Goal: Task Accomplishment & Management: Use online tool/utility

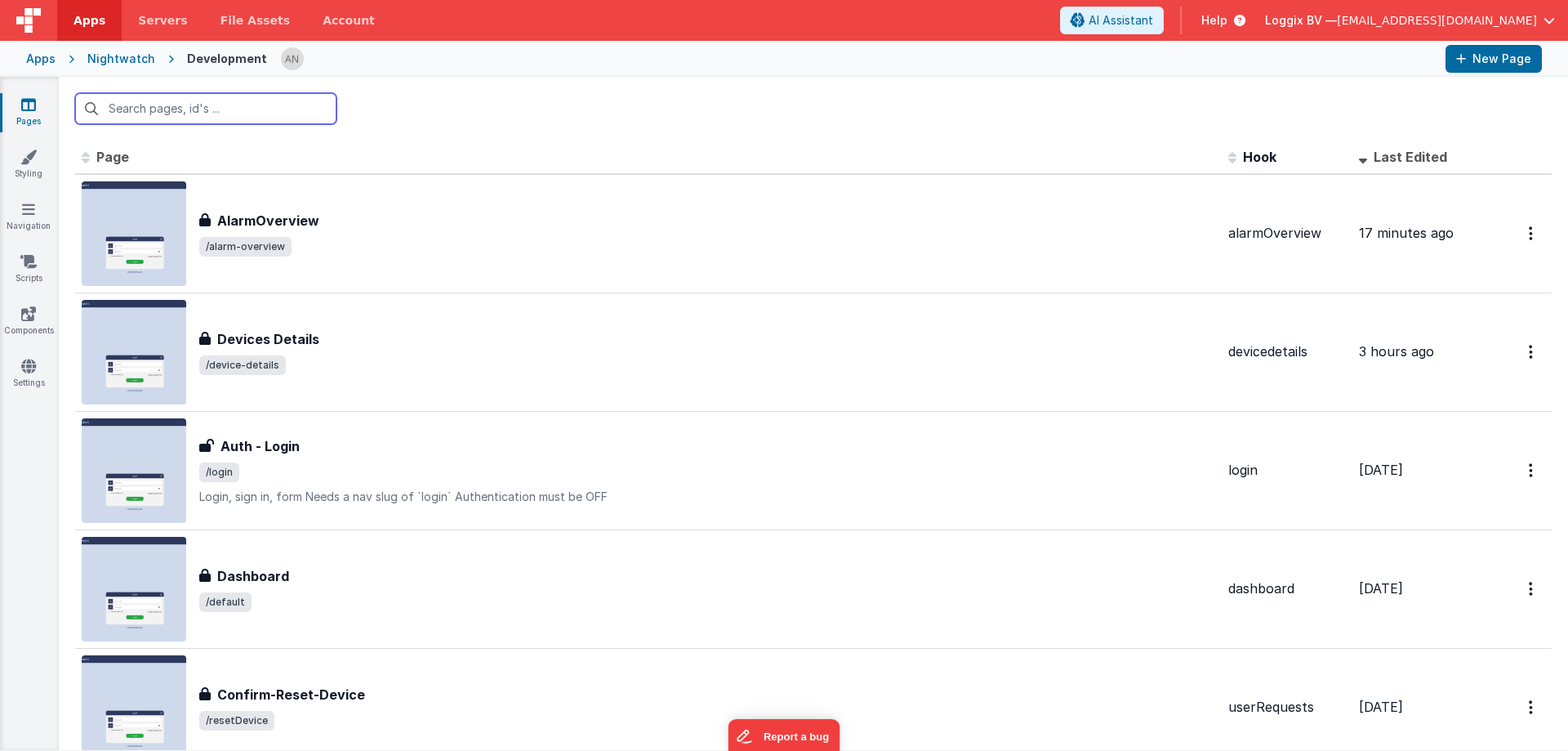
click at [196, 112] on input "text" at bounding box center [205, 109] width 261 height 31
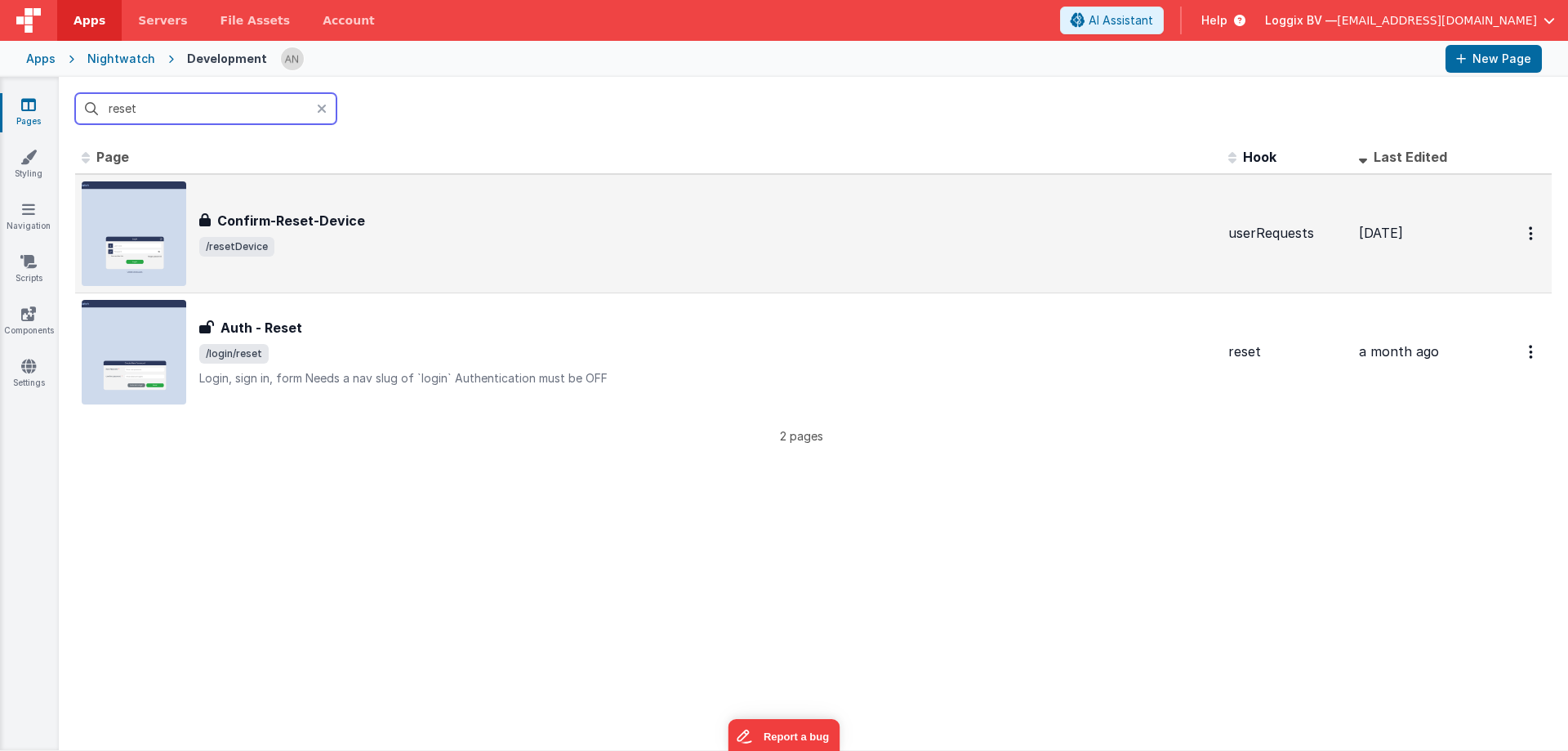
type input "reset"
click at [317, 253] on span "/resetDevice" at bounding box center [707, 246] width 1016 height 19
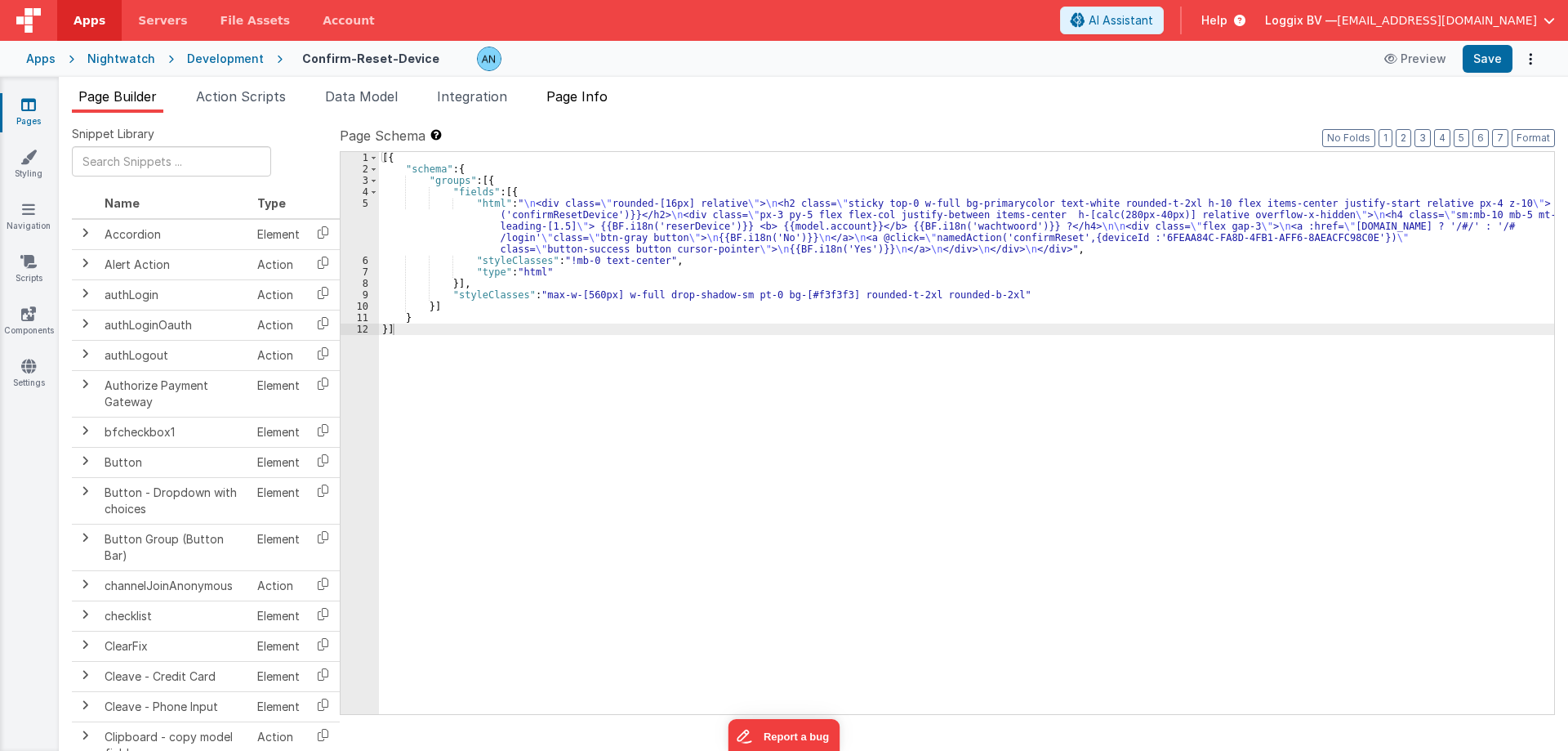
click at [605, 103] on span "Page Info" at bounding box center [577, 96] width 61 height 17
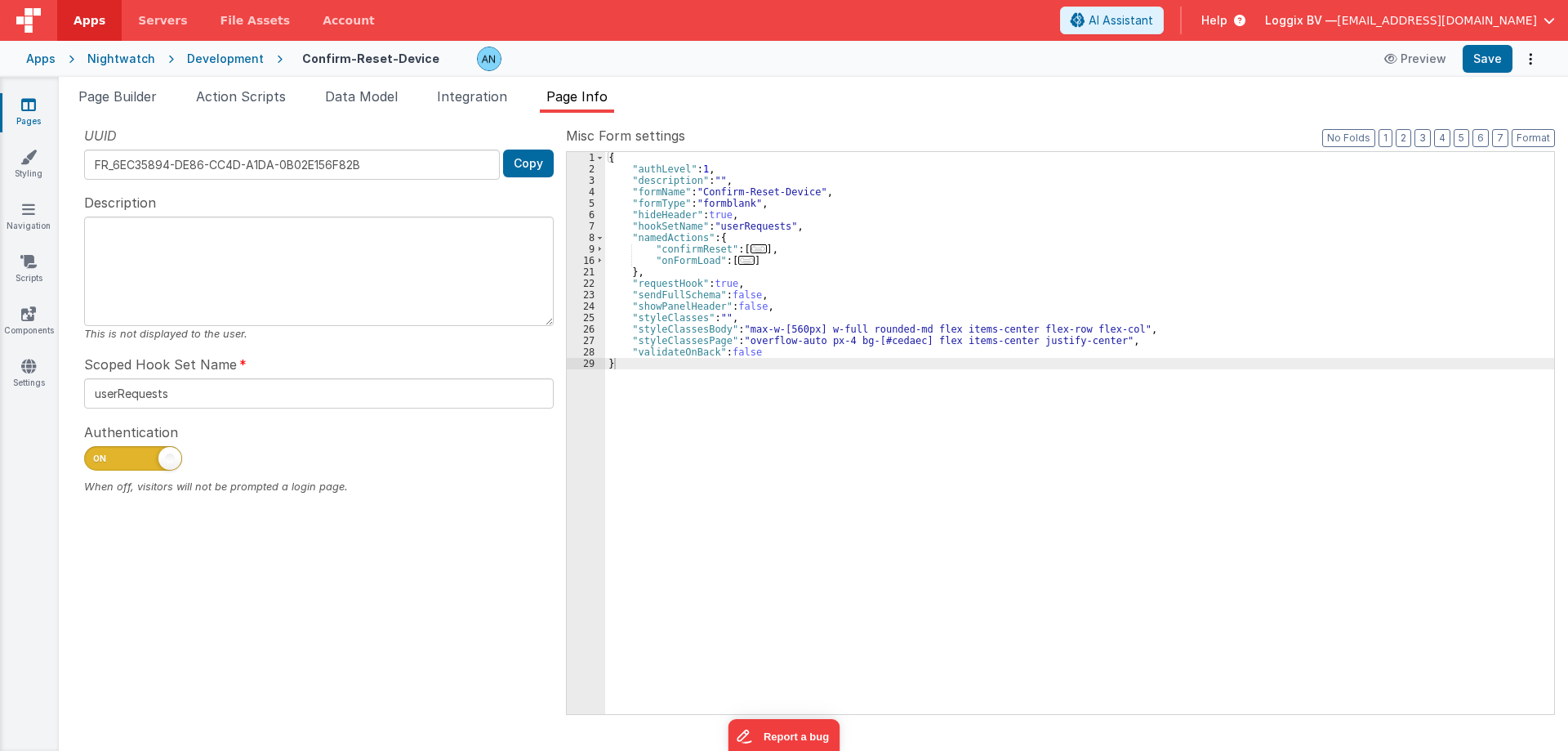
click at [165, 462] on span at bounding box center [169, 458] width 22 height 22
click at [97, 462] on input "checkbox" at bounding box center [90, 455] width 13 height 13
checkbox input "false"
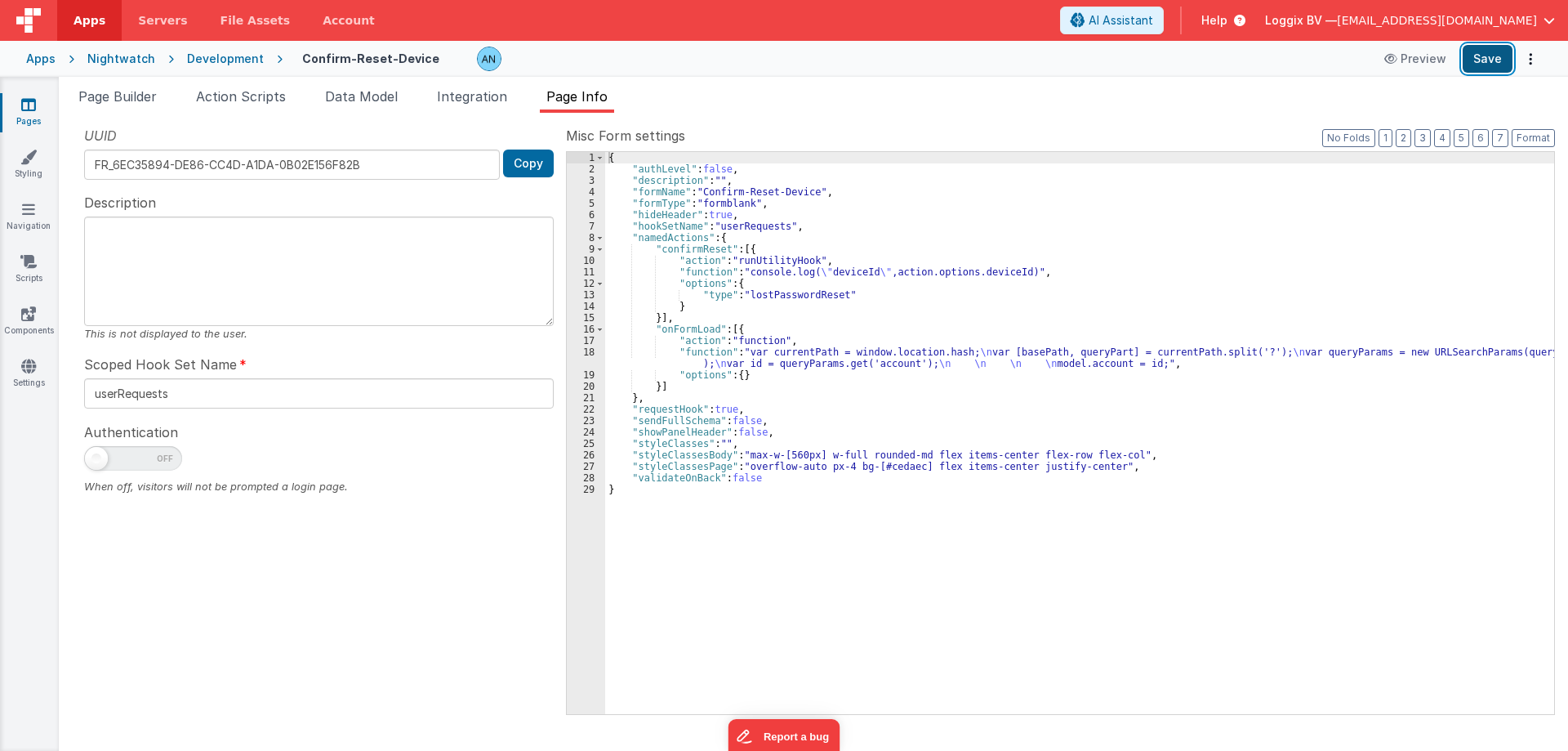
click at [1487, 60] on button "Save" at bounding box center [1487, 58] width 50 height 28
click at [145, 98] on span "Page Builder" at bounding box center [117, 96] width 78 height 17
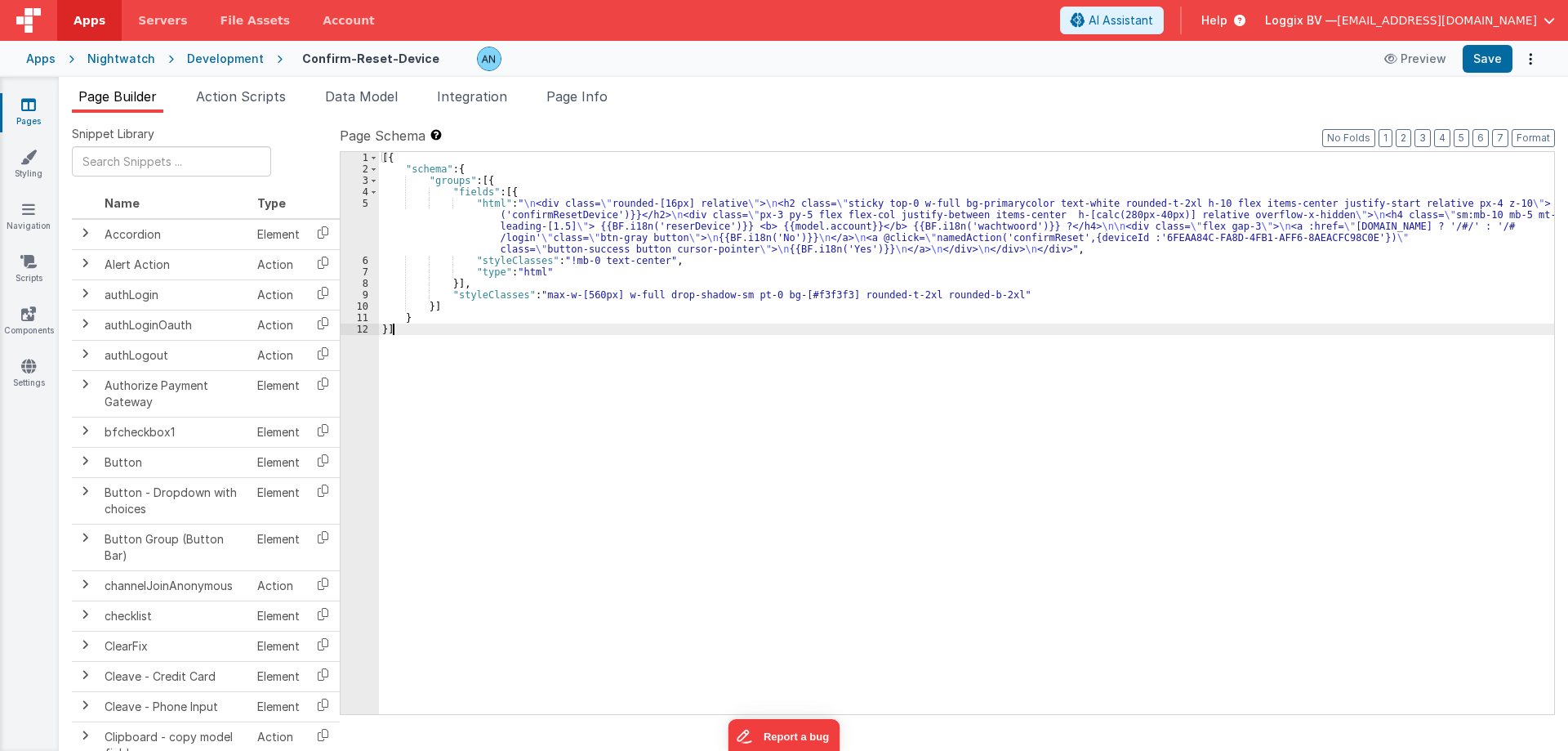
click at [364, 206] on div "5" at bounding box center [359, 226] width 38 height 57
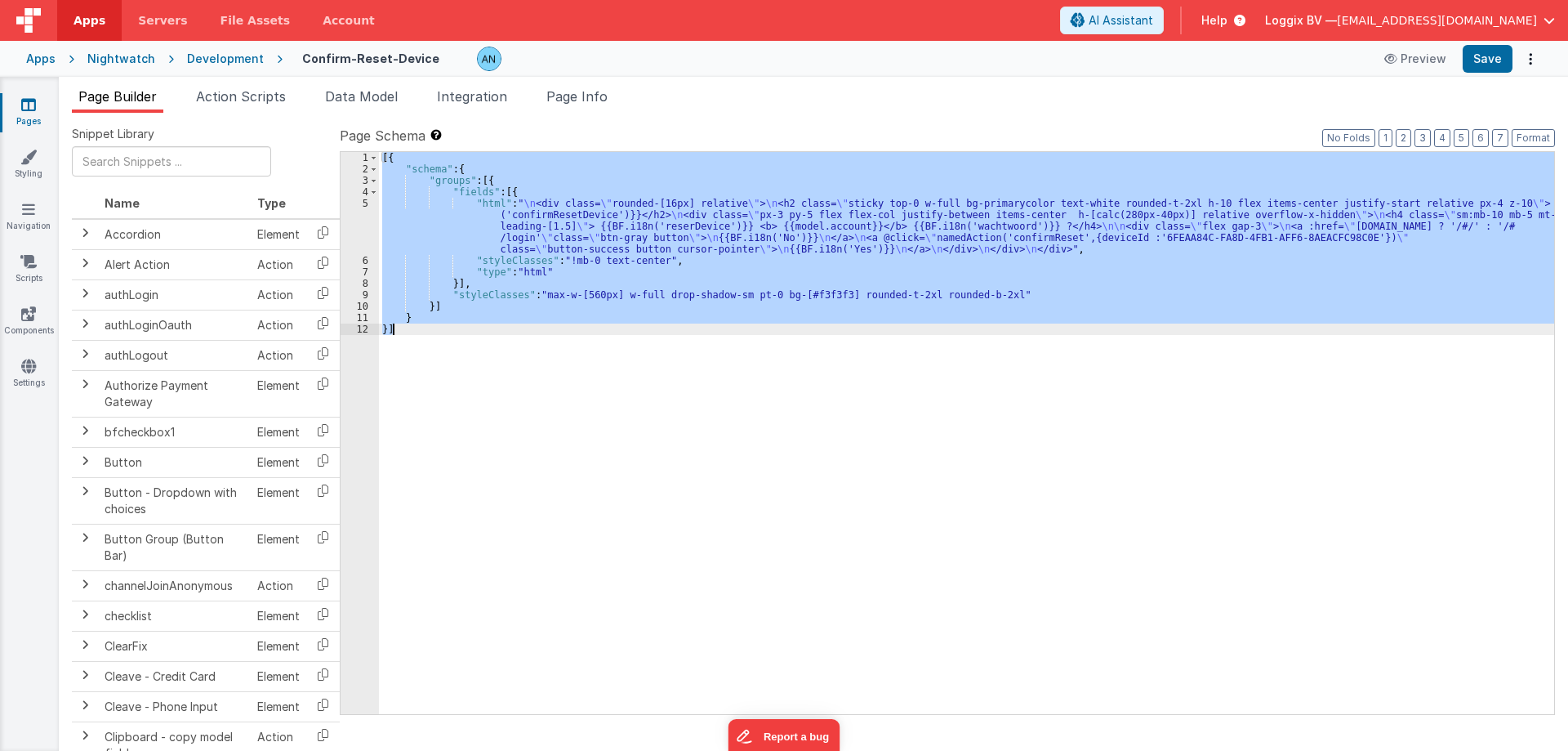
click at [364, 206] on div "5" at bounding box center [359, 226] width 38 height 57
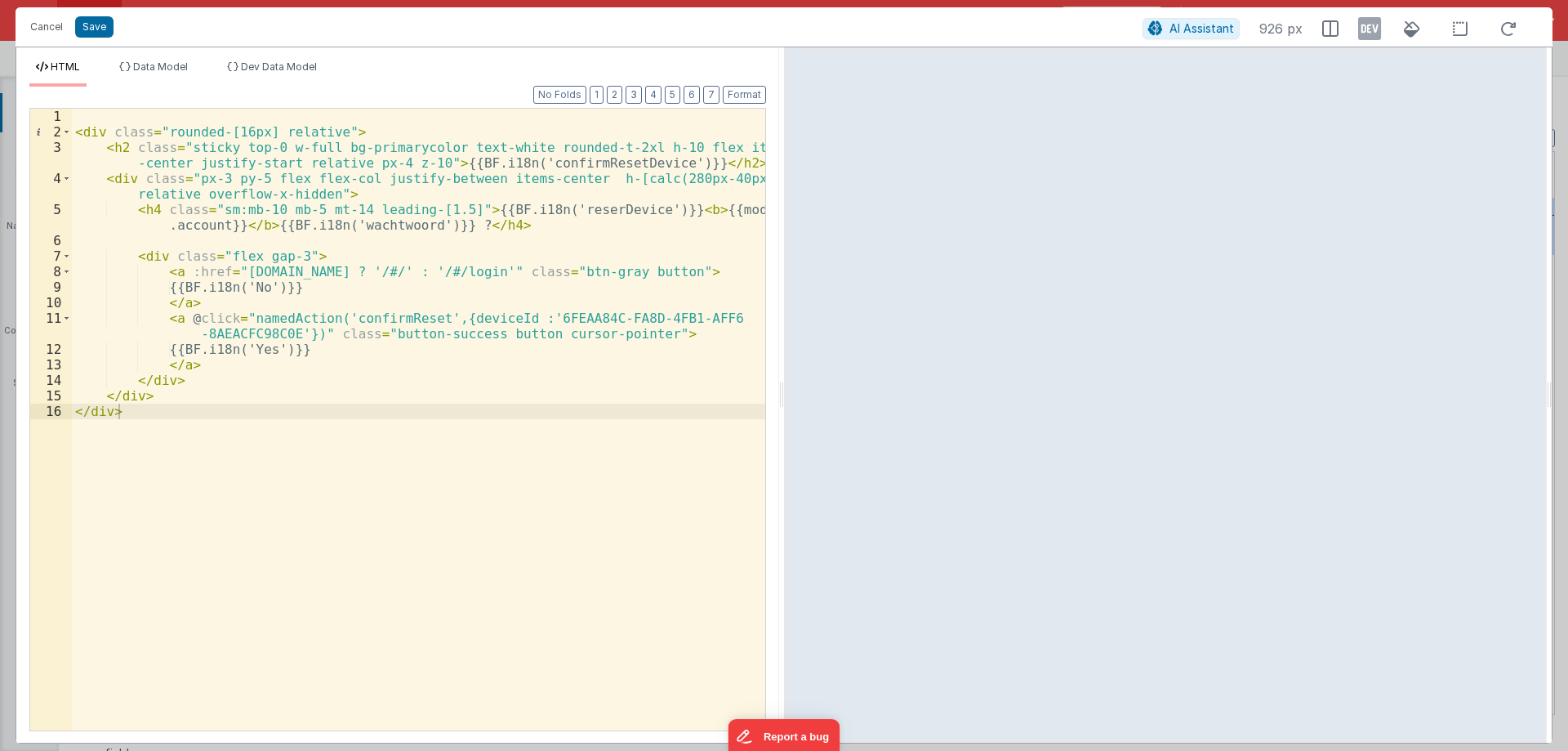
click at [392, 318] on div "< div class = "rounded-[16px] relative" > < h2 class = "sticky top-0 w-full bg-…" at bounding box center [419, 435] width 693 height 653
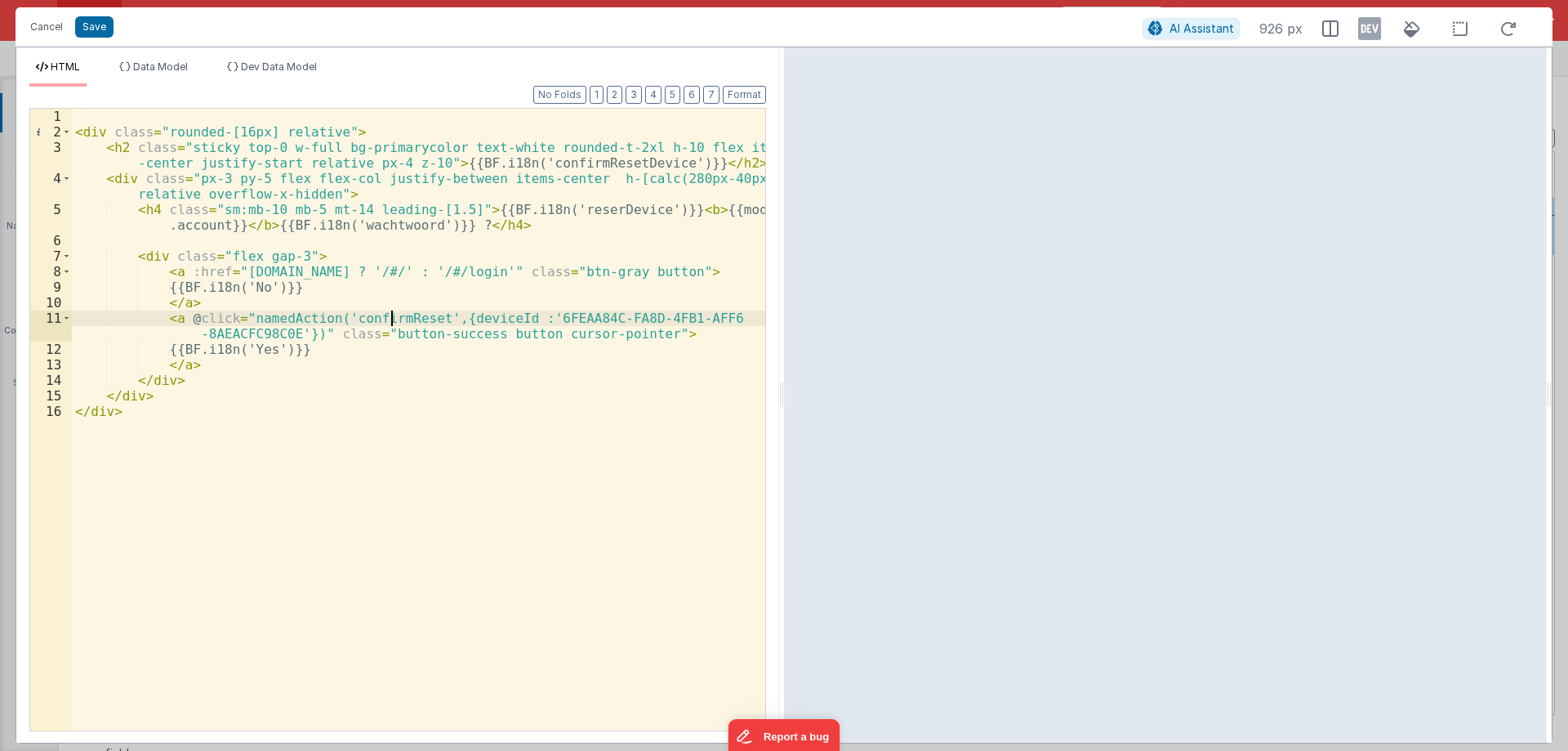
click at [392, 318] on div "< div class = "rounded-[16px] relative" > < h2 class = "sticky top-0 w-full bg-…" at bounding box center [419, 435] width 693 height 653
click at [57, 29] on button "Cancel" at bounding box center [47, 26] width 49 height 22
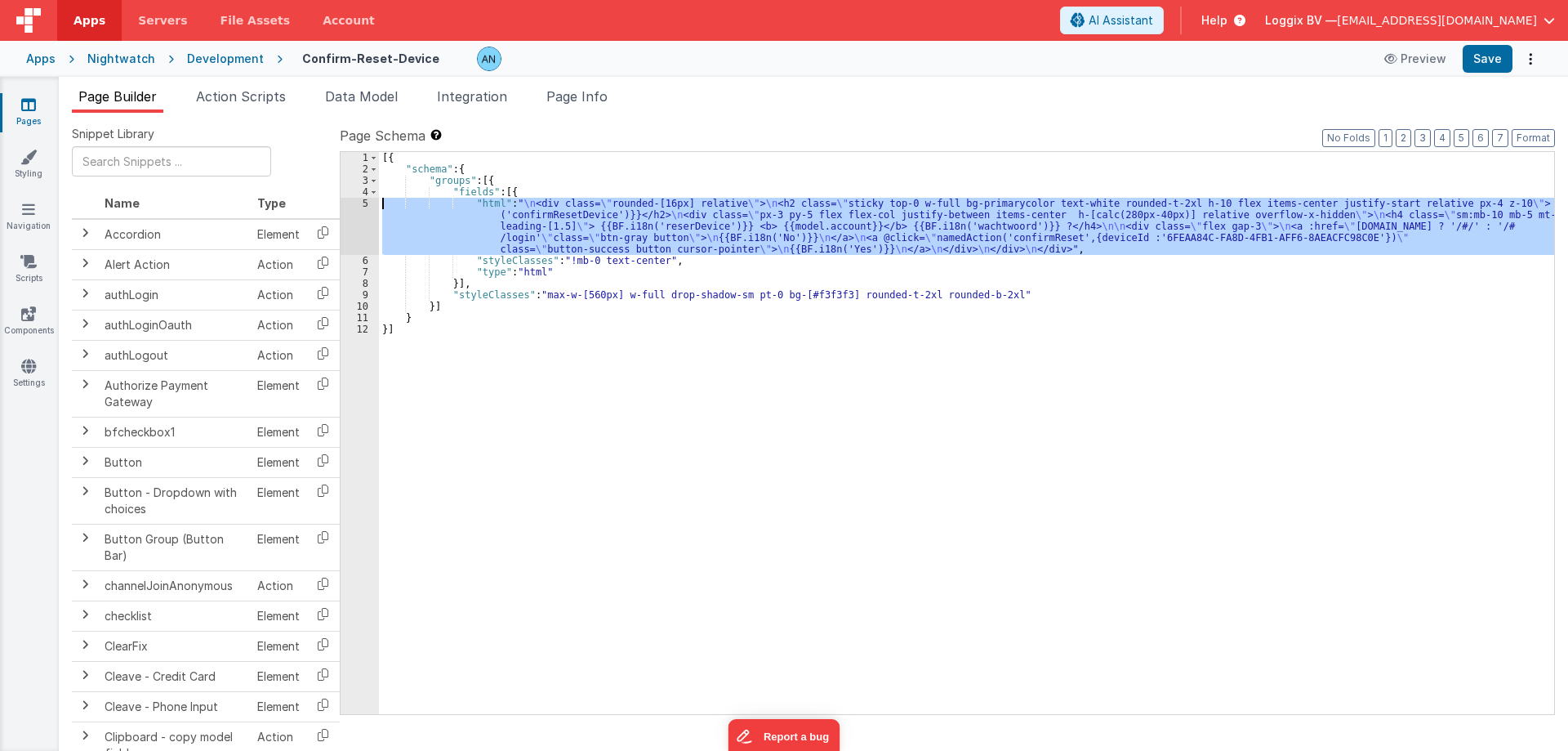
click at [366, 209] on div "5" at bounding box center [359, 226] width 38 height 57
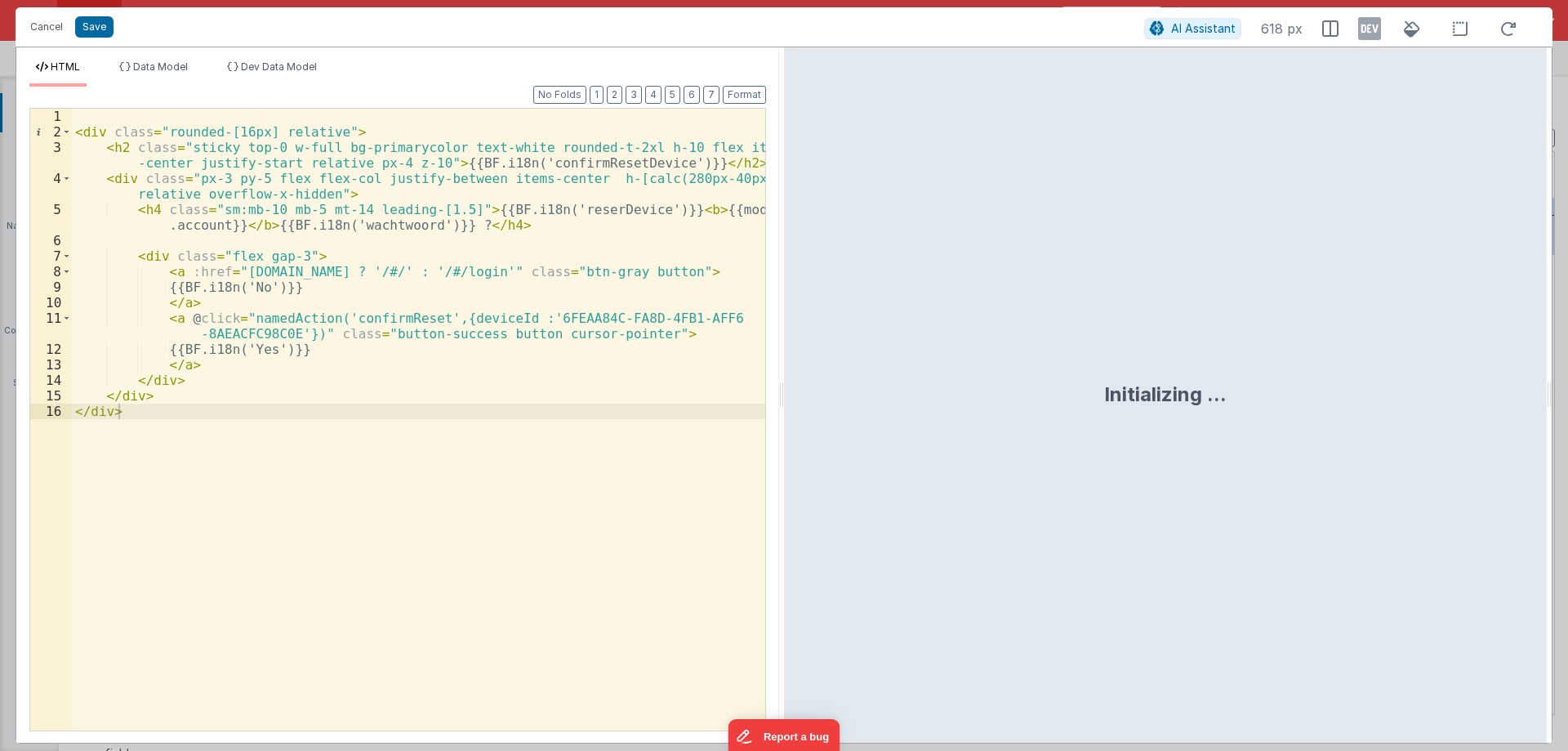
click at [549, 320] on div "< div class = "rounded-[16px] relative" > < h2 class = "sticky top-0 w-full bg-…" at bounding box center [419, 435] width 693 height 653
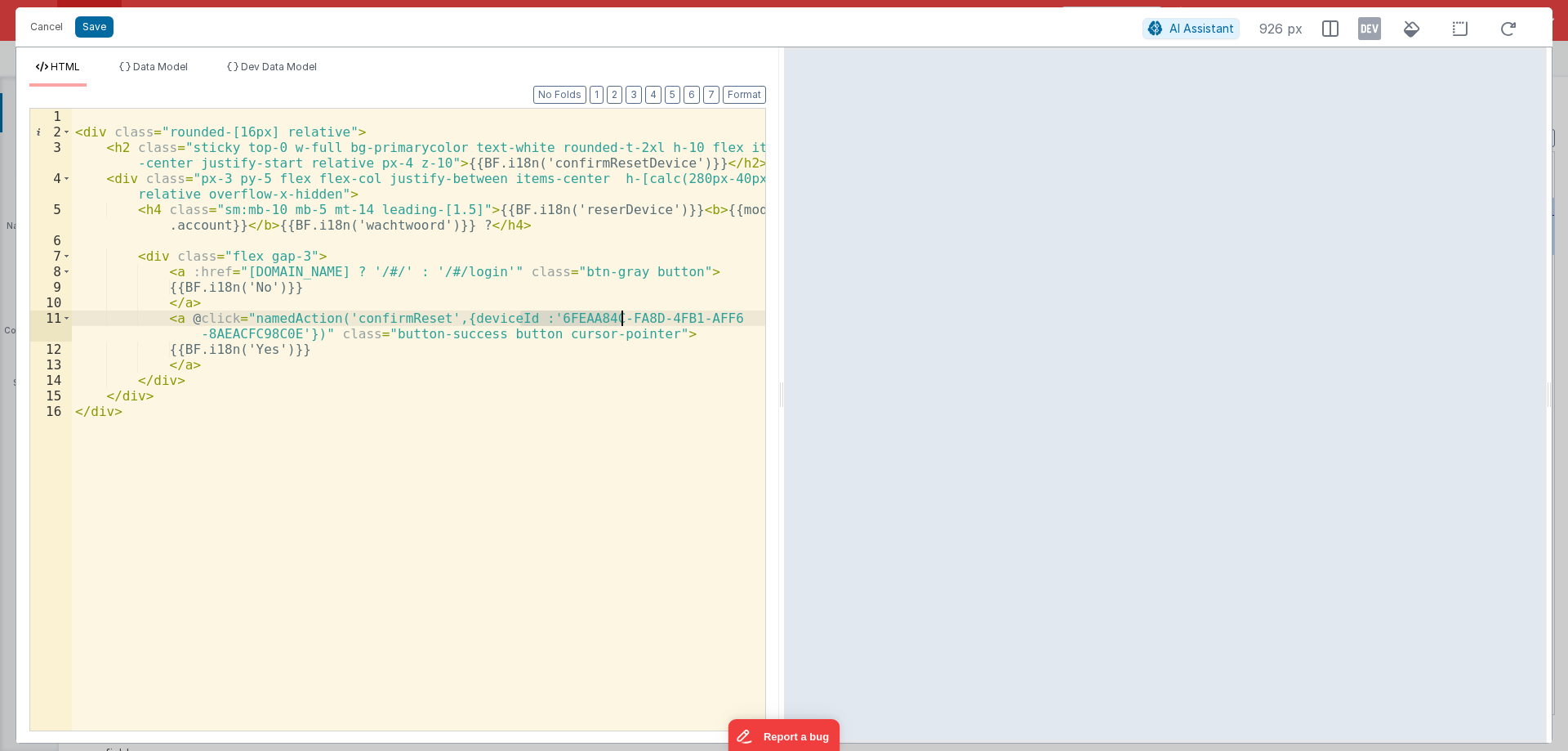
drag, startPoint x: 549, startPoint y: 320, endPoint x: 622, endPoint y: 320, distance: 73.0
click at [622, 320] on div "< div class = "rounded-[16px] relative" > < h2 class = "sticky top-0 w-full bg-…" at bounding box center [419, 435] width 693 height 653
click at [518, 313] on div "< div class = "rounded-[16px] relative" > < h2 class = "sticky top-0 w-full bg-…" at bounding box center [419, 420] width 693 height 621
drag, startPoint x: 515, startPoint y: 318, endPoint x: 286, endPoint y: 333, distance: 229.5
click at [286, 333] on div "< div class = "rounded-[16px] relative" > < h2 class = "sticky top-0 w-full bg-…" at bounding box center [419, 435] width 693 height 653
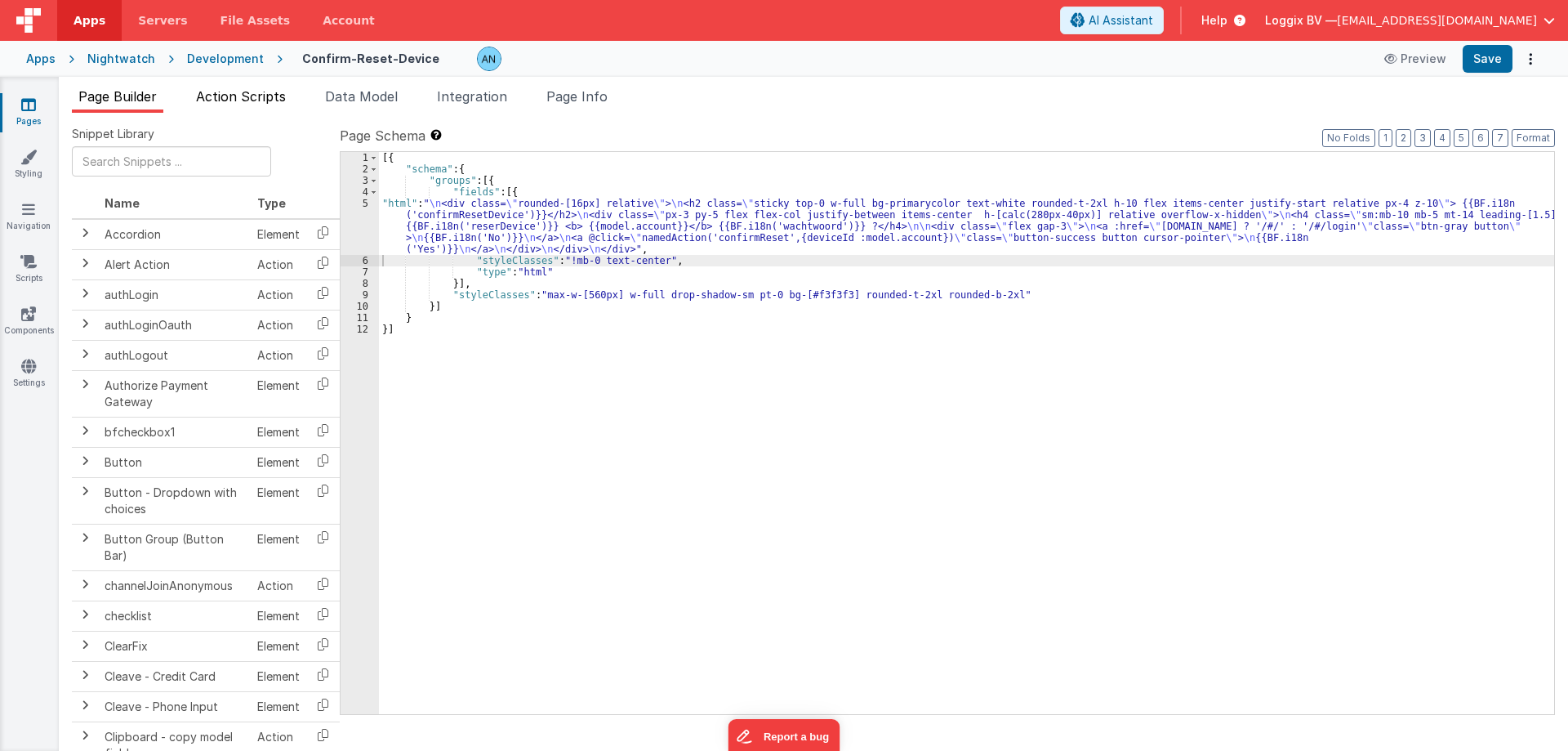
click at [273, 100] on span "Action Scripts" at bounding box center [241, 96] width 90 height 17
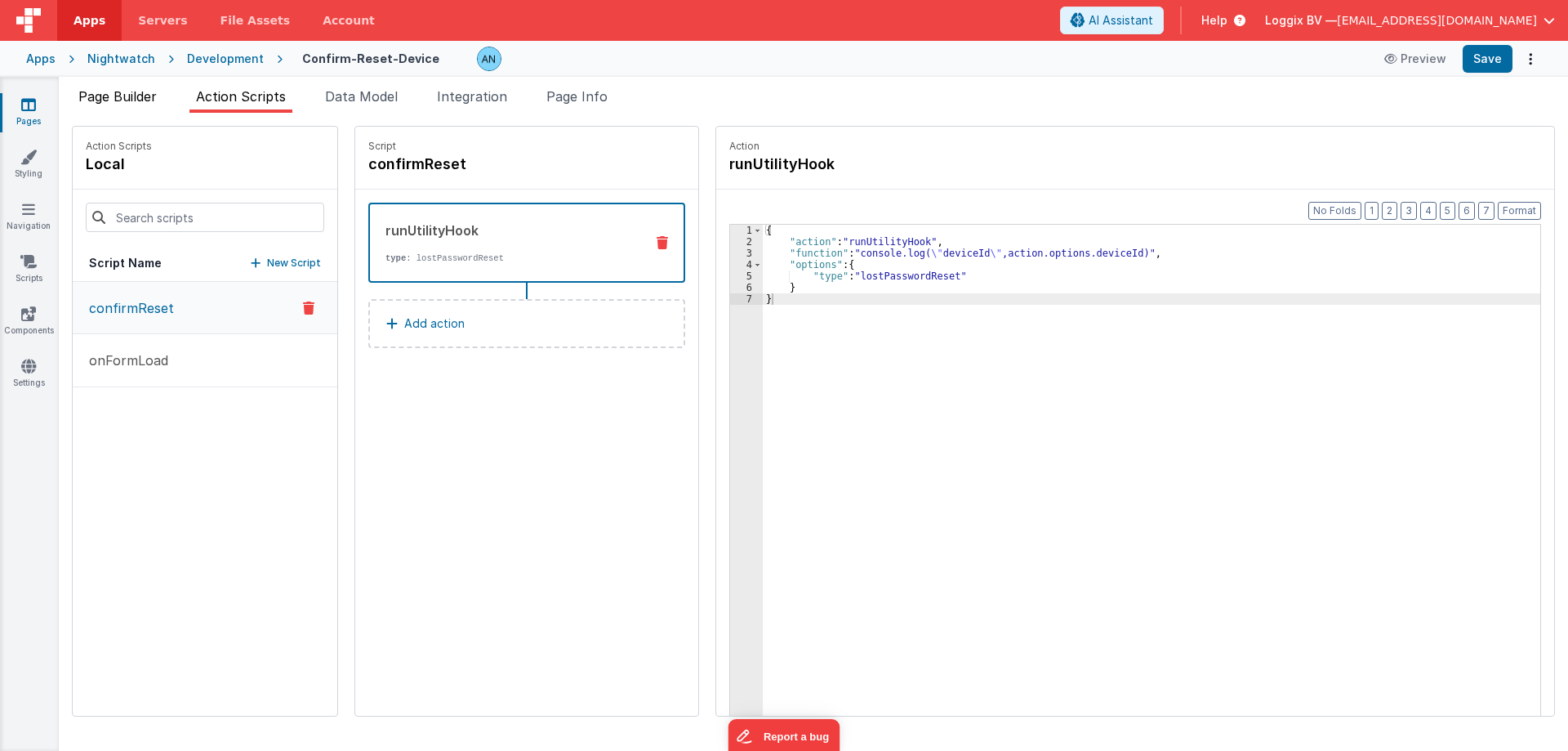
click at [134, 94] on span "Page Builder" at bounding box center [117, 96] width 78 height 17
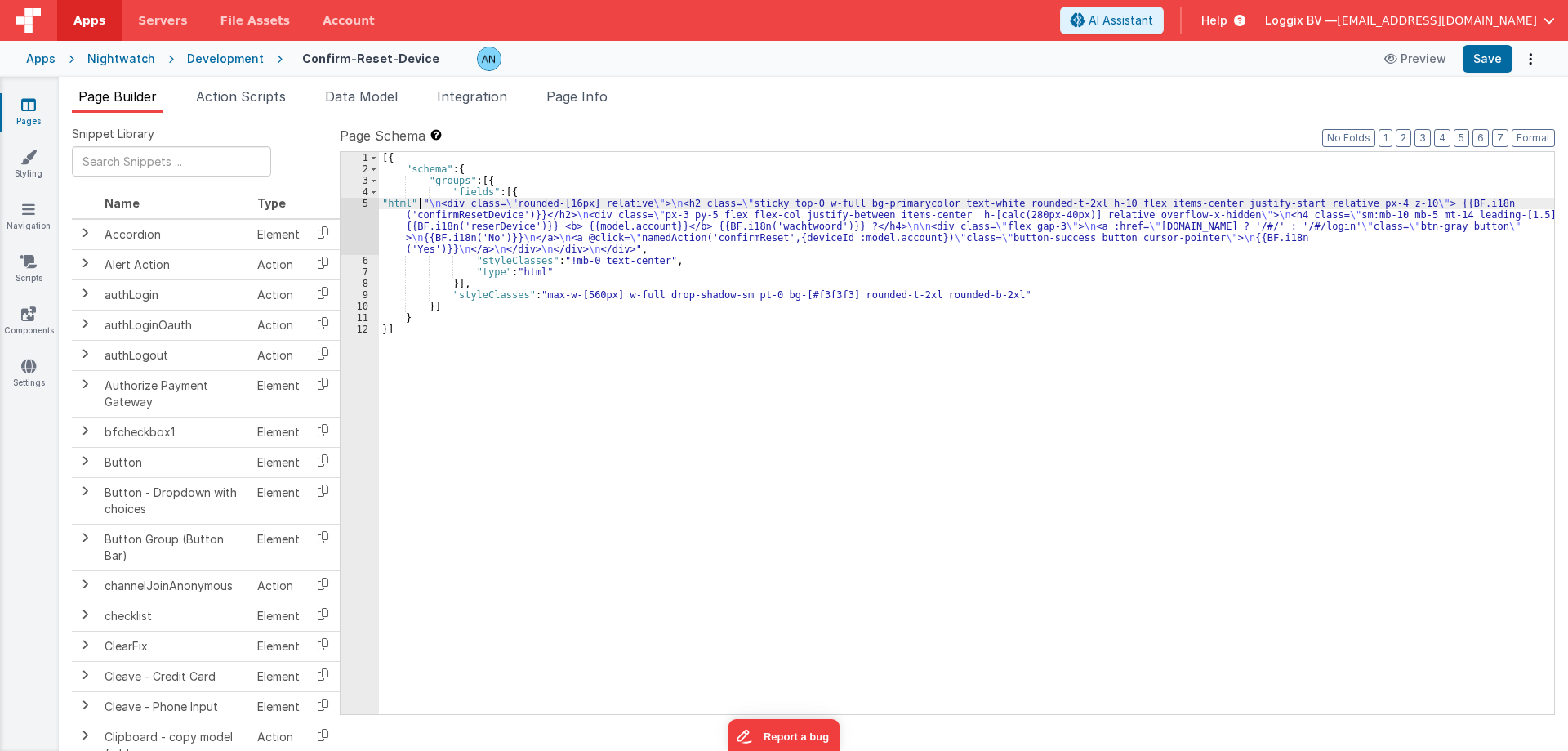
click at [421, 208] on div "[{ "schema" : { "groups" : [{ "fields" : [{ "html" : " \n <div class= \" rounde…" at bounding box center [966, 444] width 1176 height 584
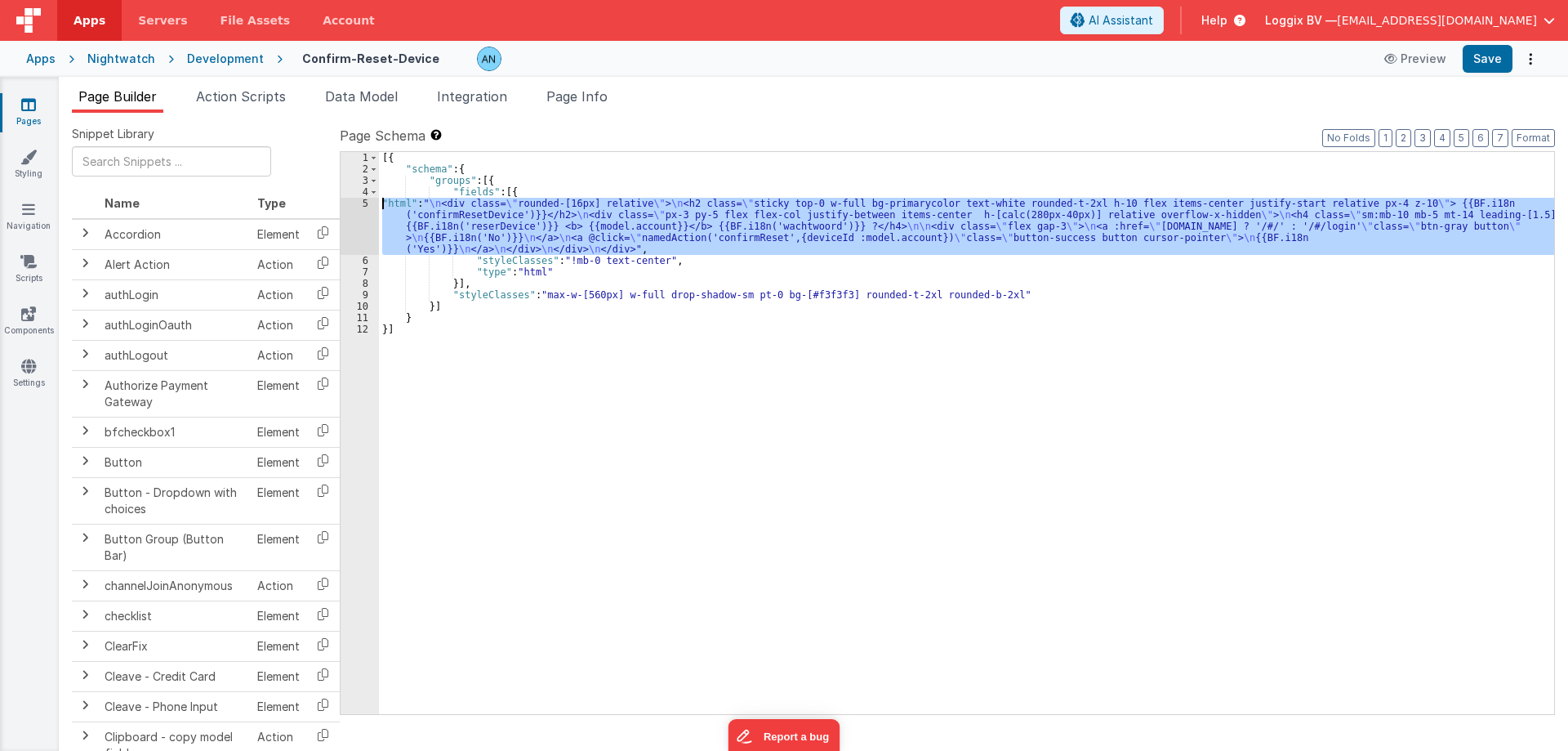
click at [362, 205] on div "5" at bounding box center [359, 226] width 38 height 57
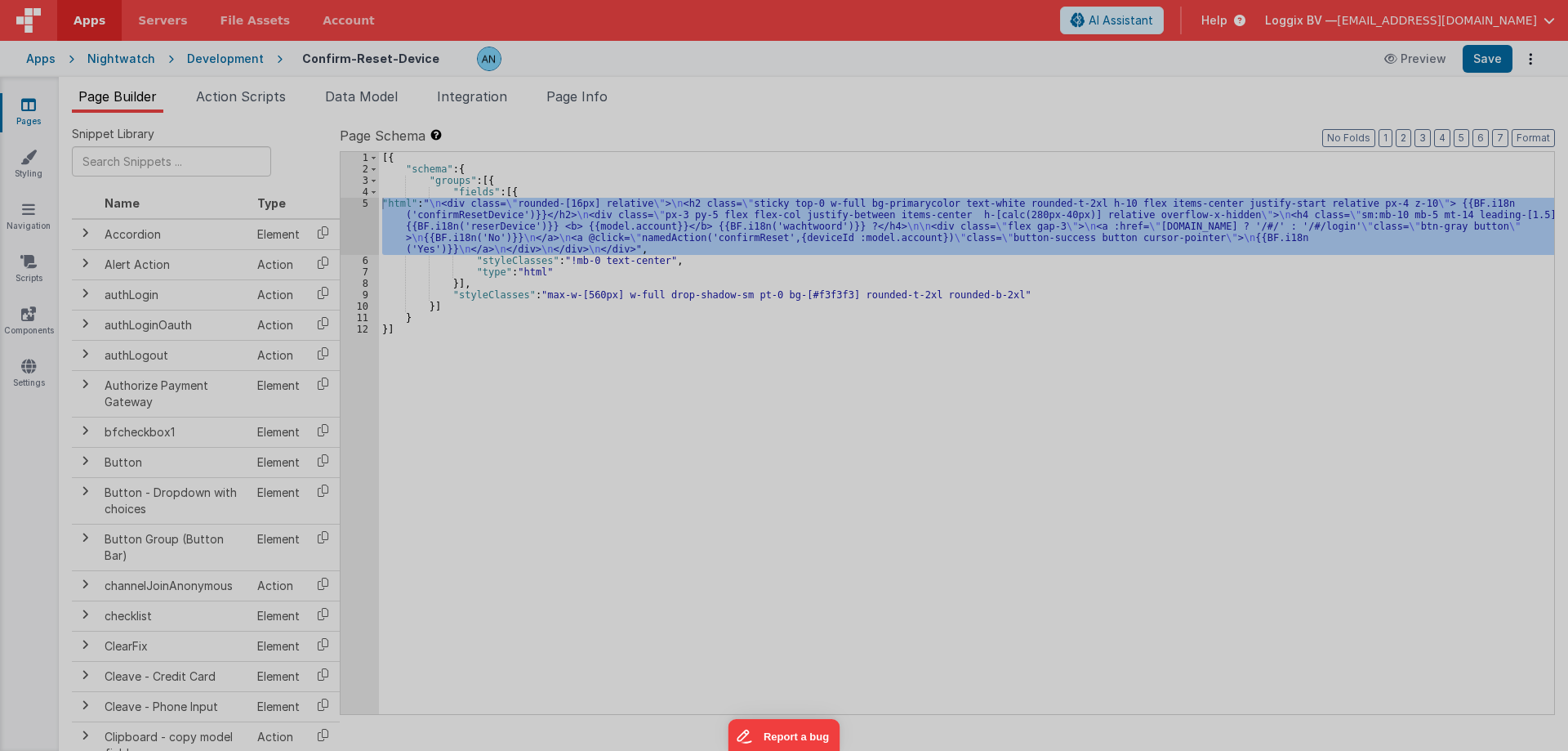
click at [362, 205] on div "< div class = "rounded-[16px] relative" > < h2 class = "sticky top-0 w-full bg-…" at bounding box center [419, 419] width 693 height 653
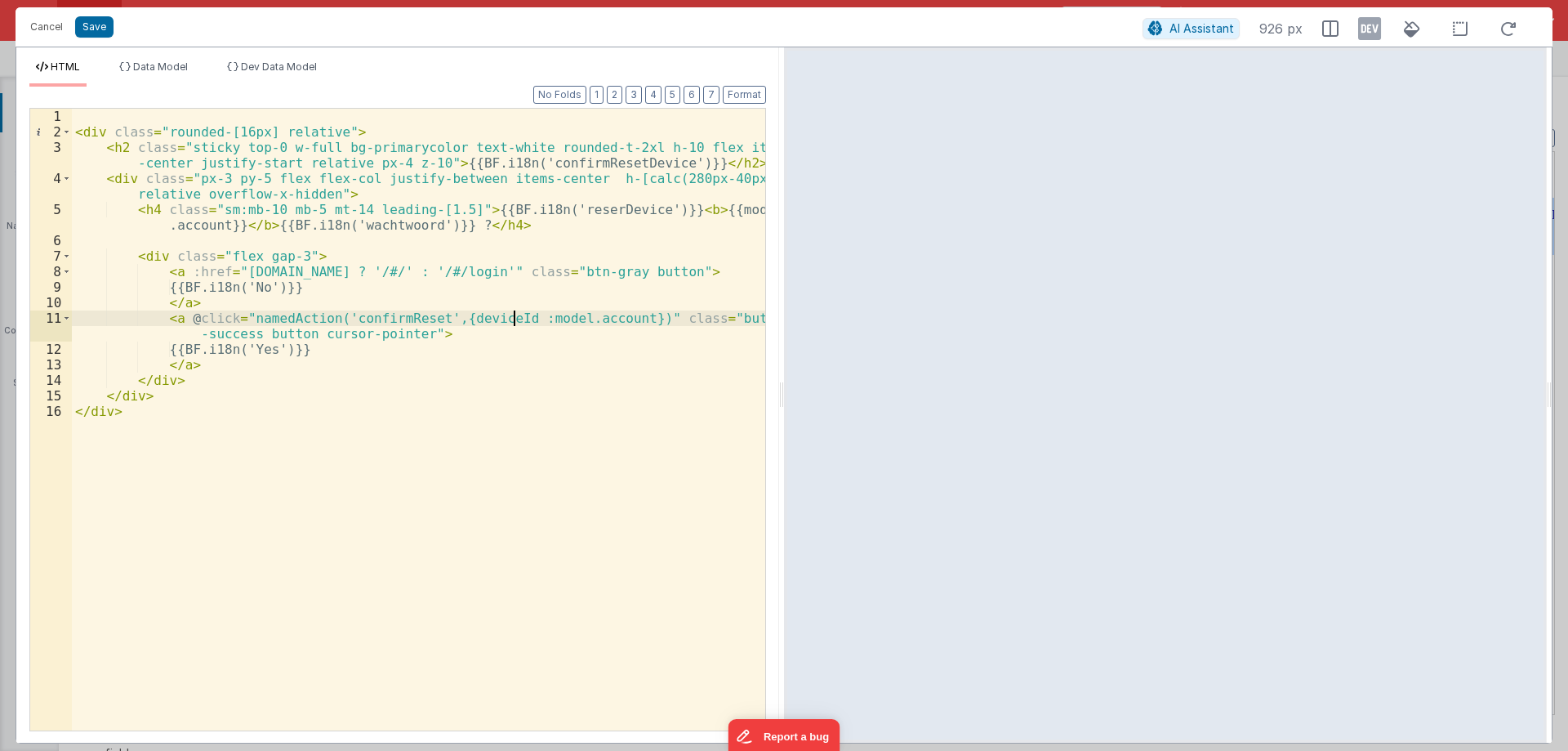
click at [513, 322] on div "< div class = "rounded-[16px] relative" > < h2 class = "sticky top-0 w-full bg-…" at bounding box center [419, 435] width 693 height 653
drag, startPoint x: 48, startPoint y: 25, endPoint x: 359, endPoint y: 205, distance: 359.3
click at [48, 25] on button "Cancel" at bounding box center [47, 26] width 49 height 22
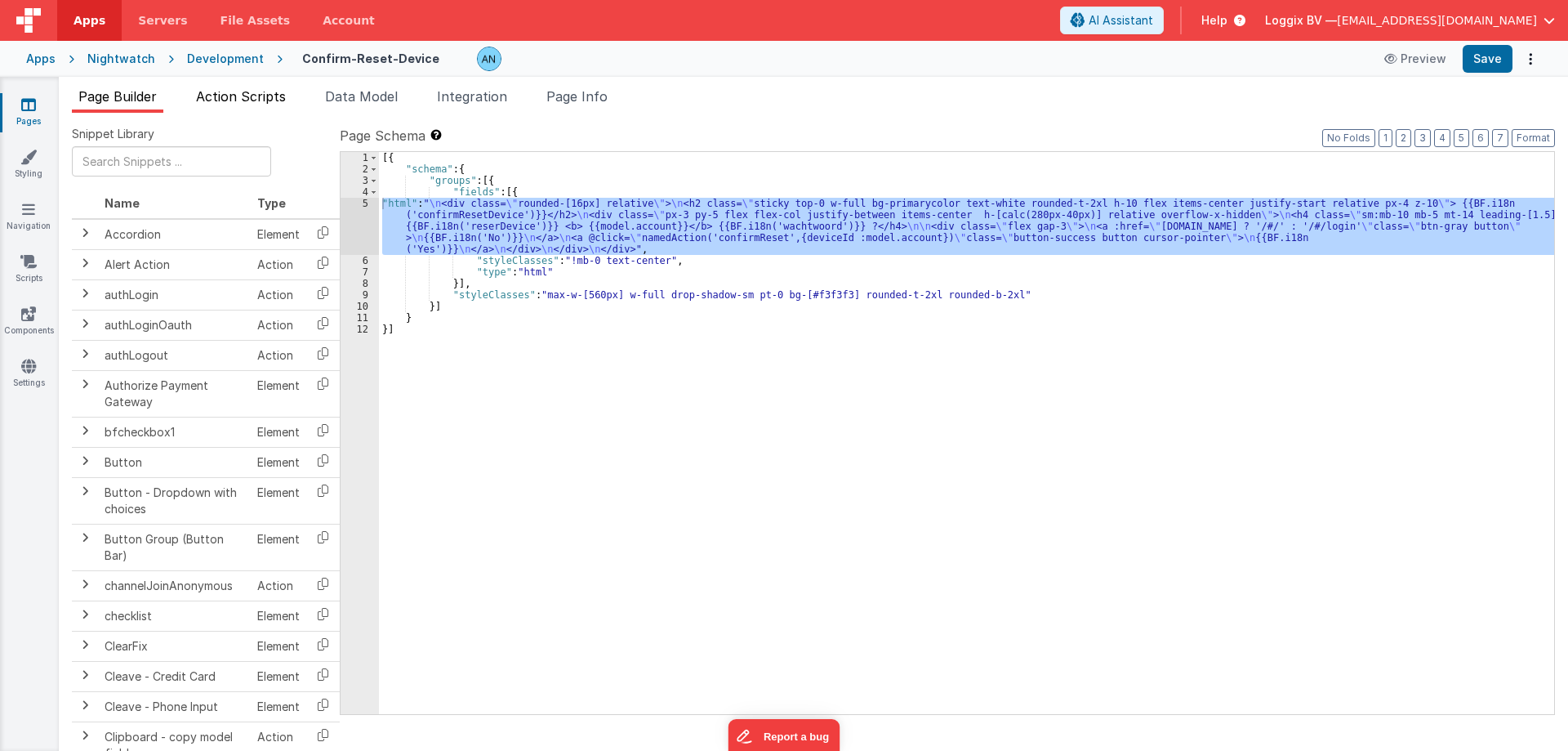
click at [273, 100] on span "Action Scripts" at bounding box center [241, 96] width 90 height 17
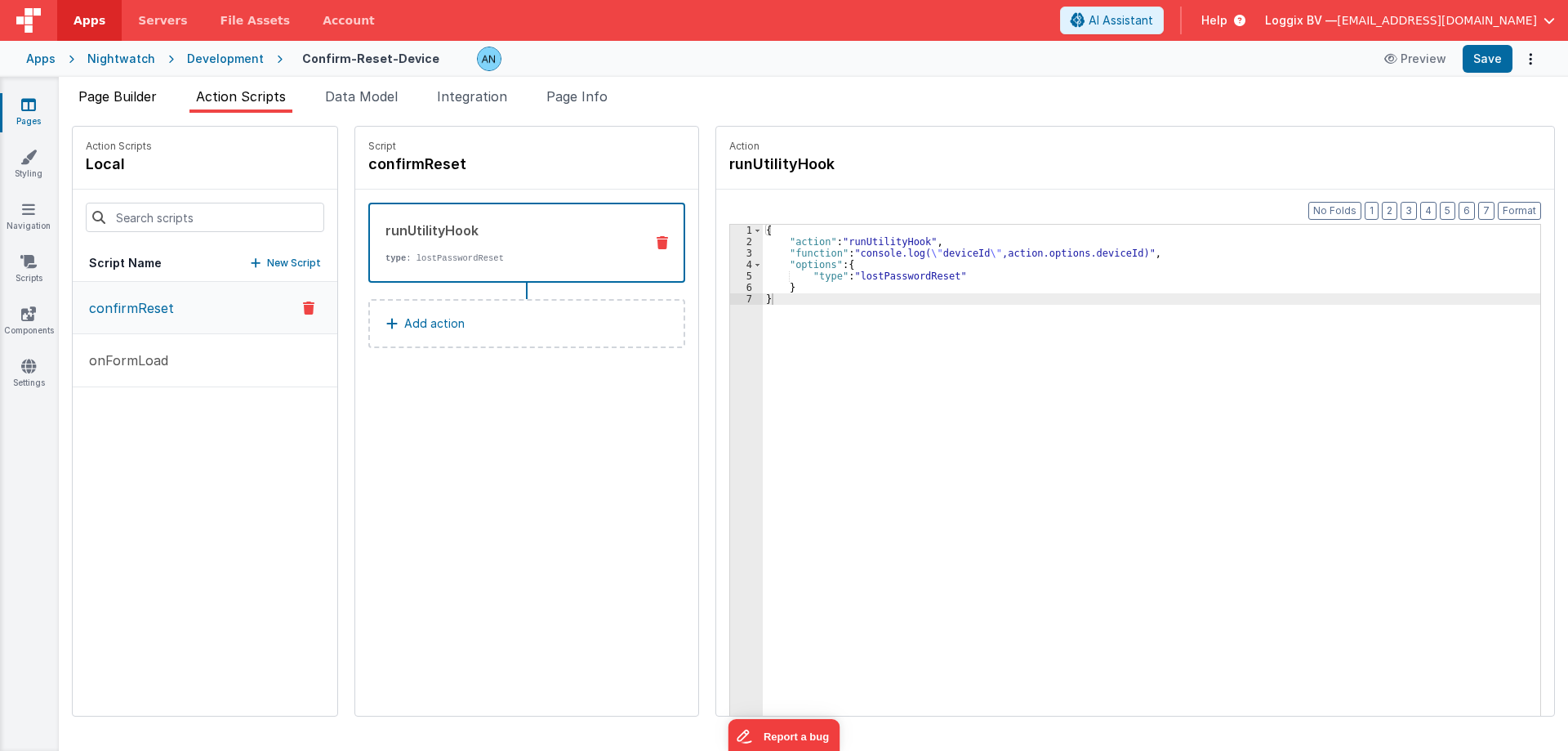
click at [138, 105] on li "Page Builder" at bounding box center [118, 99] width 92 height 26
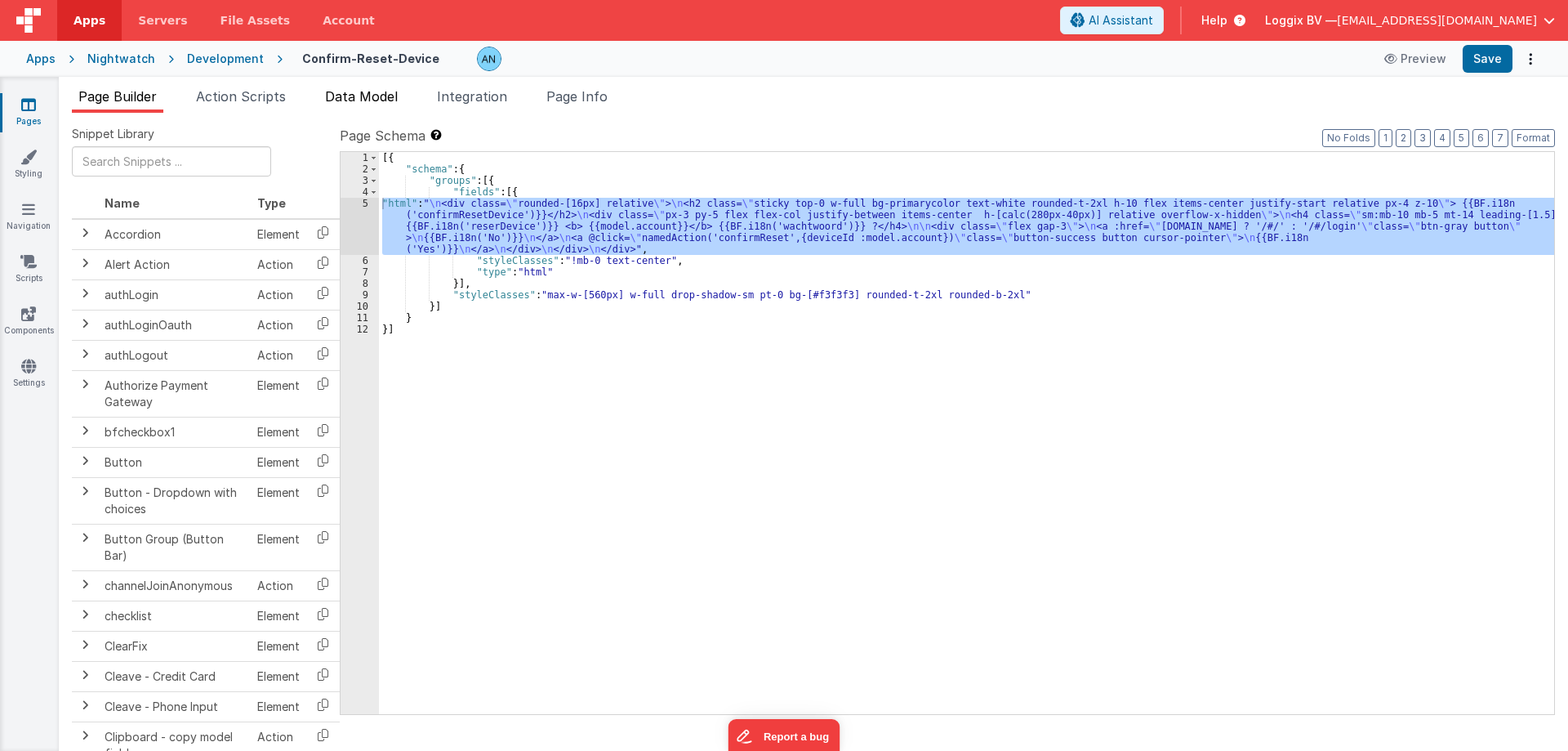
click at [355, 108] on li "Data Model" at bounding box center [361, 99] width 86 height 26
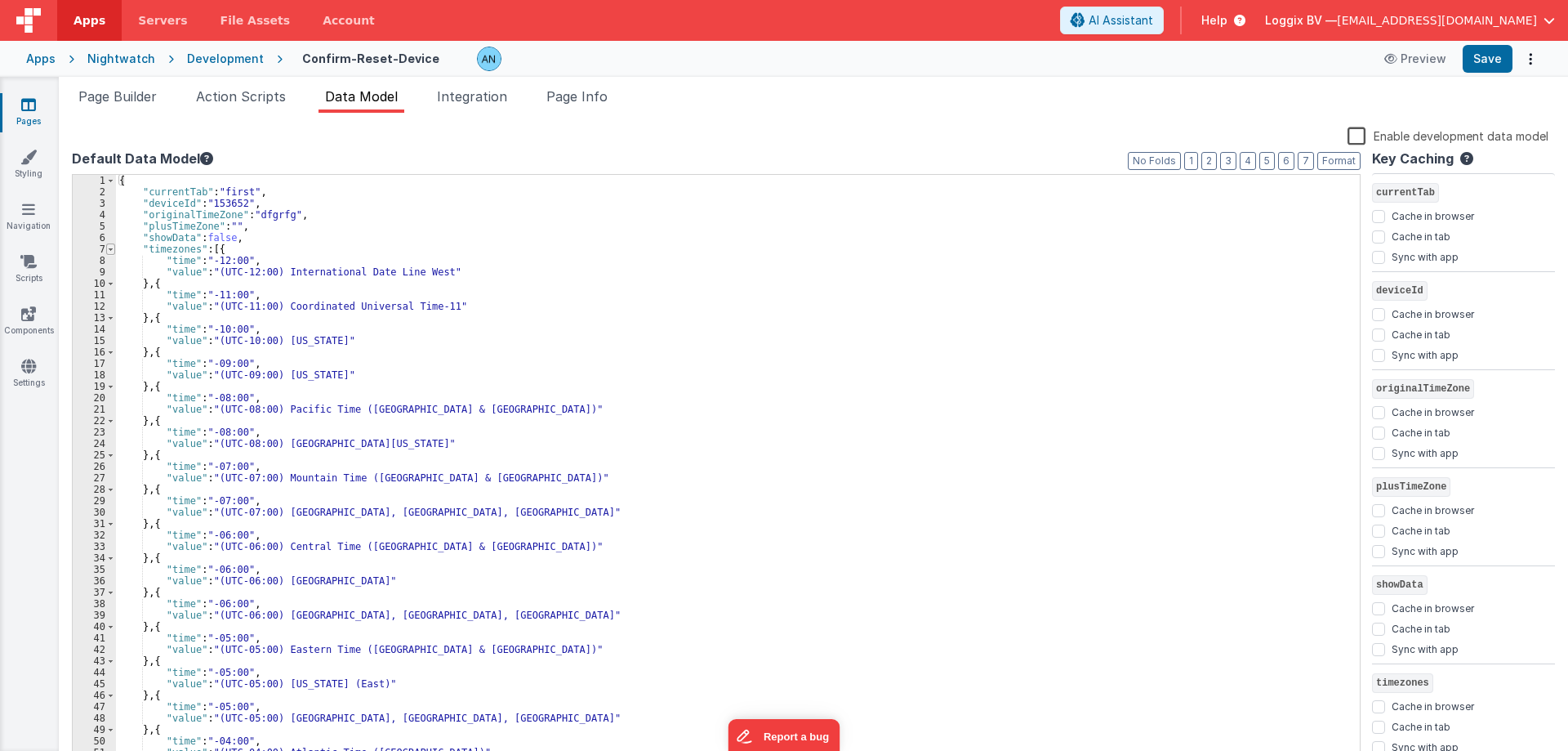
click at [111, 246] on span at bounding box center [110, 249] width 9 height 12
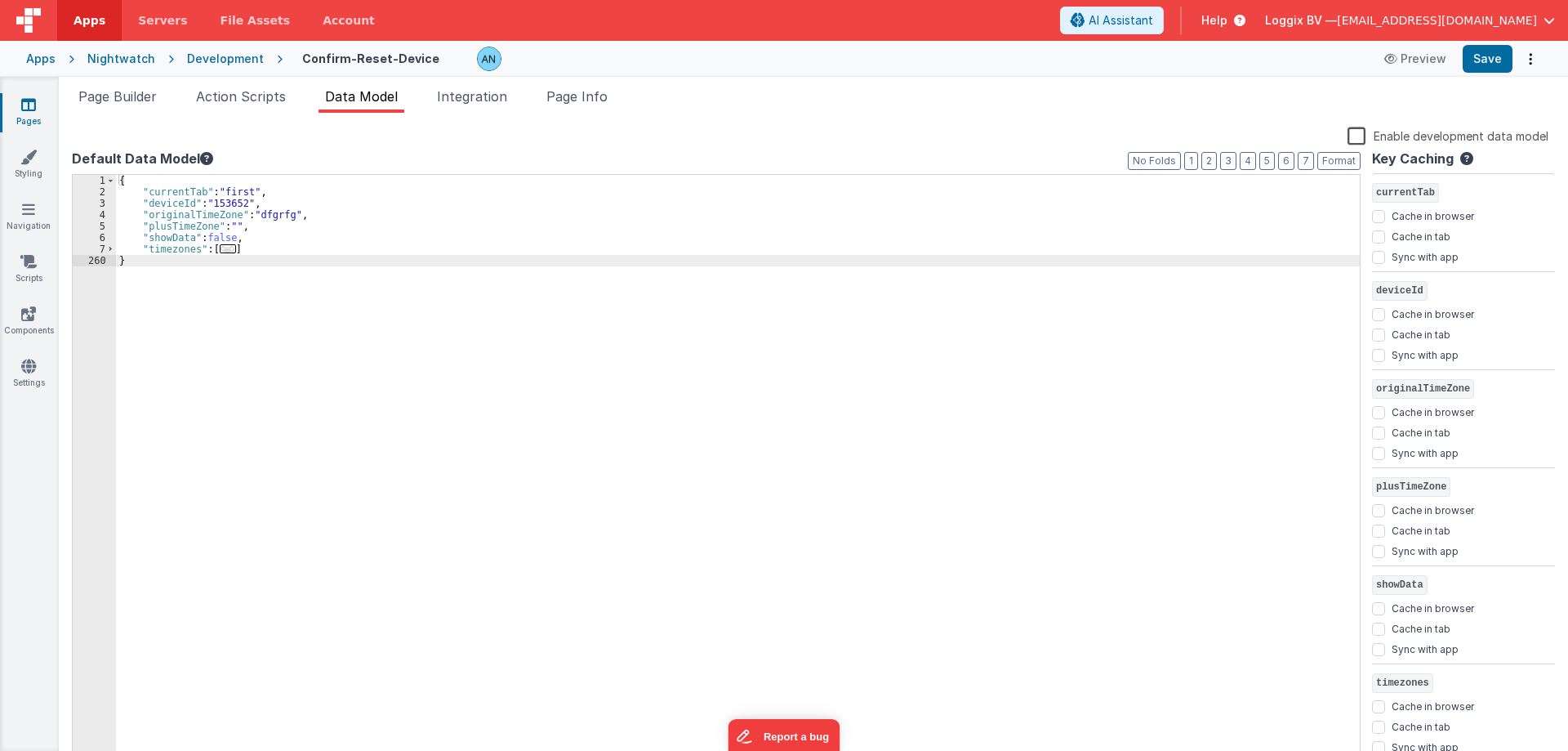
click at [245, 225] on div "{ "currentTab" : "first" , "deviceId" : "153652" , "originalTimeZone" : "dfgrfg…" at bounding box center [737, 480] width 1244 height 613
click at [143, 95] on span "Page Builder" at bounding box center [117, 96] width 78 height 17
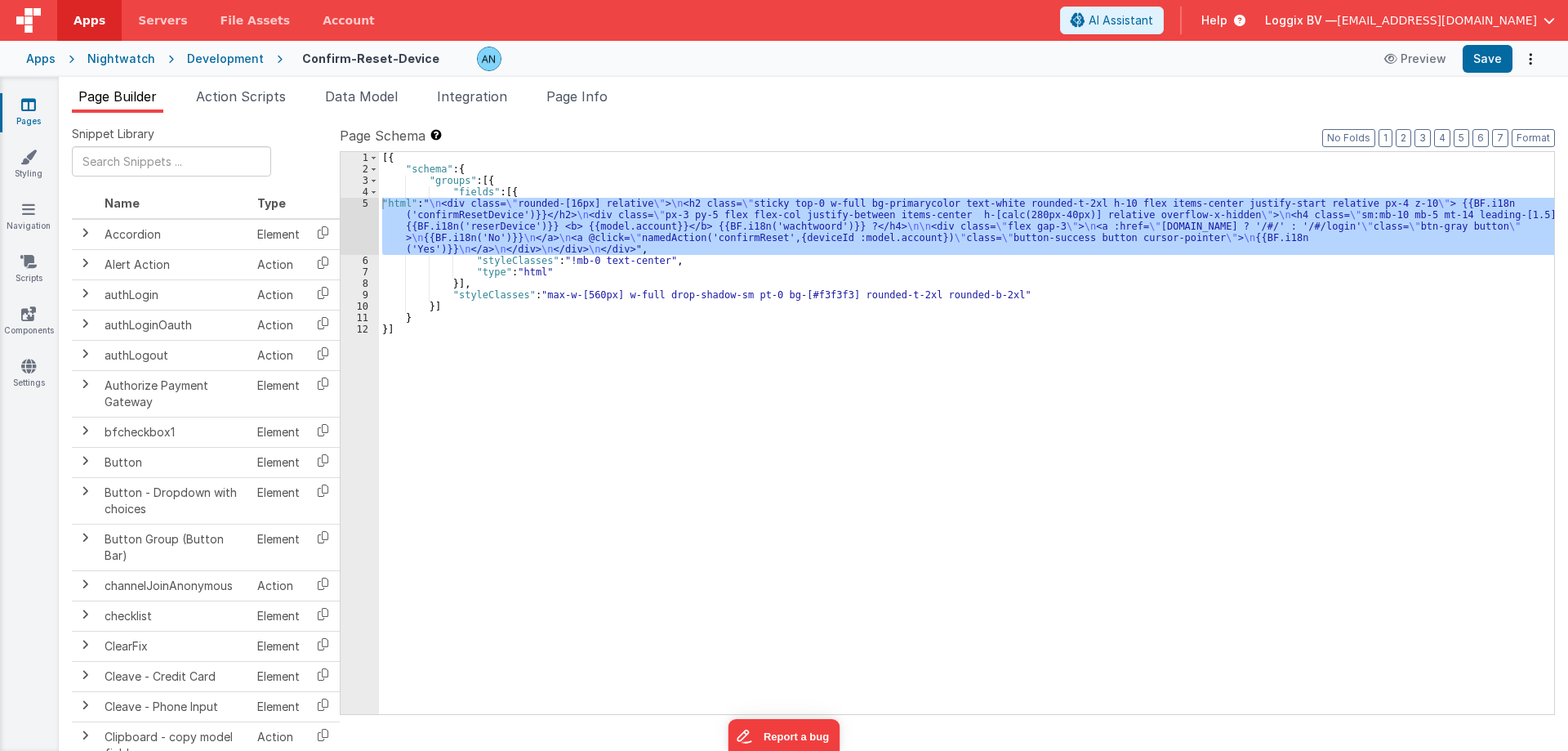
click at [374, 215] on div "5" at bounding box center [359, 226] width 38 height 57
click at [437, 220] on div "[{ "schema" : { "groups" : [{ "fields" : [{ "html" : " \n <div class= \" rounde…" at bounding box center [966, 432] width 1176 height 562
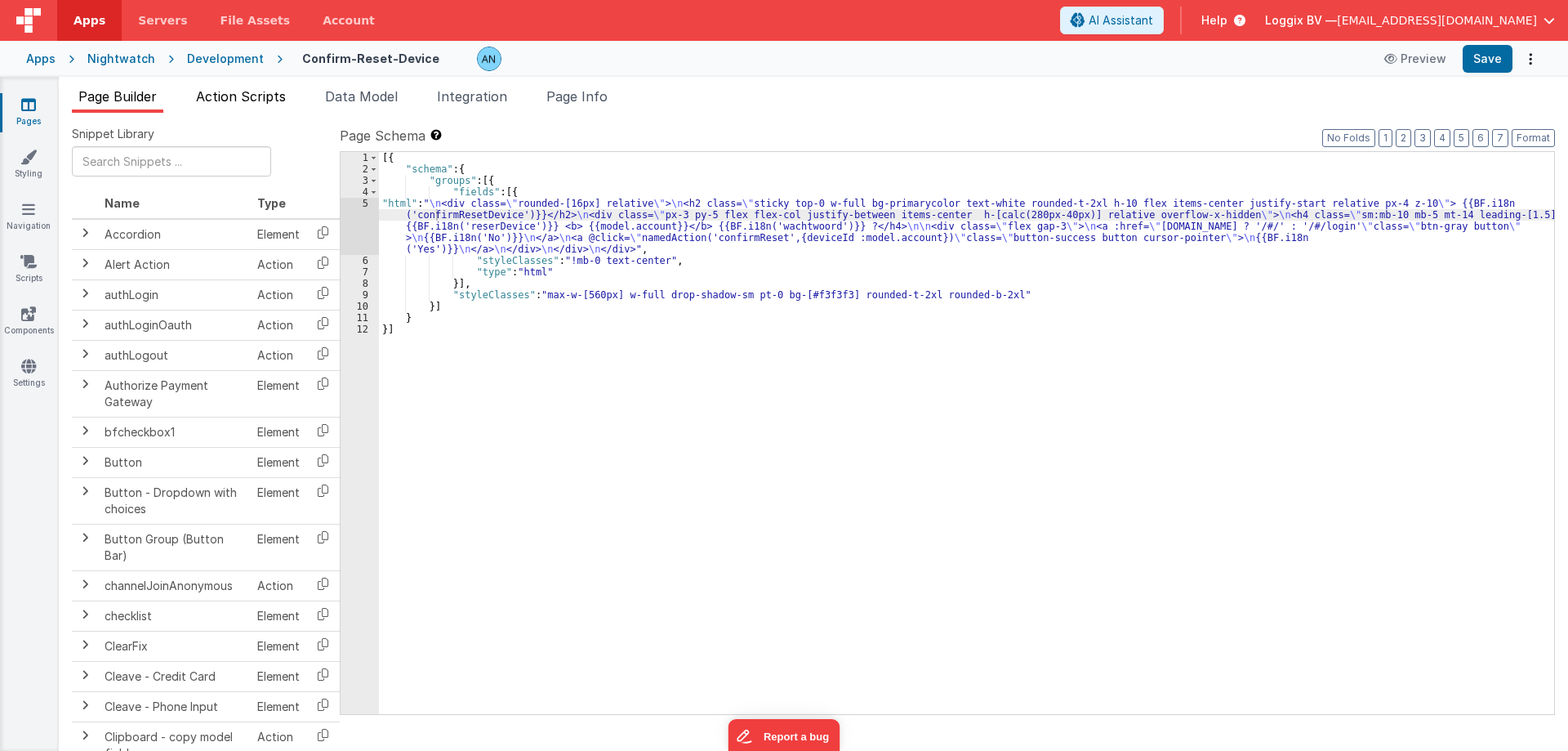
click at [261, 101] on span "Action Scripts" at bounding box center [241, 96] width 90 height 17
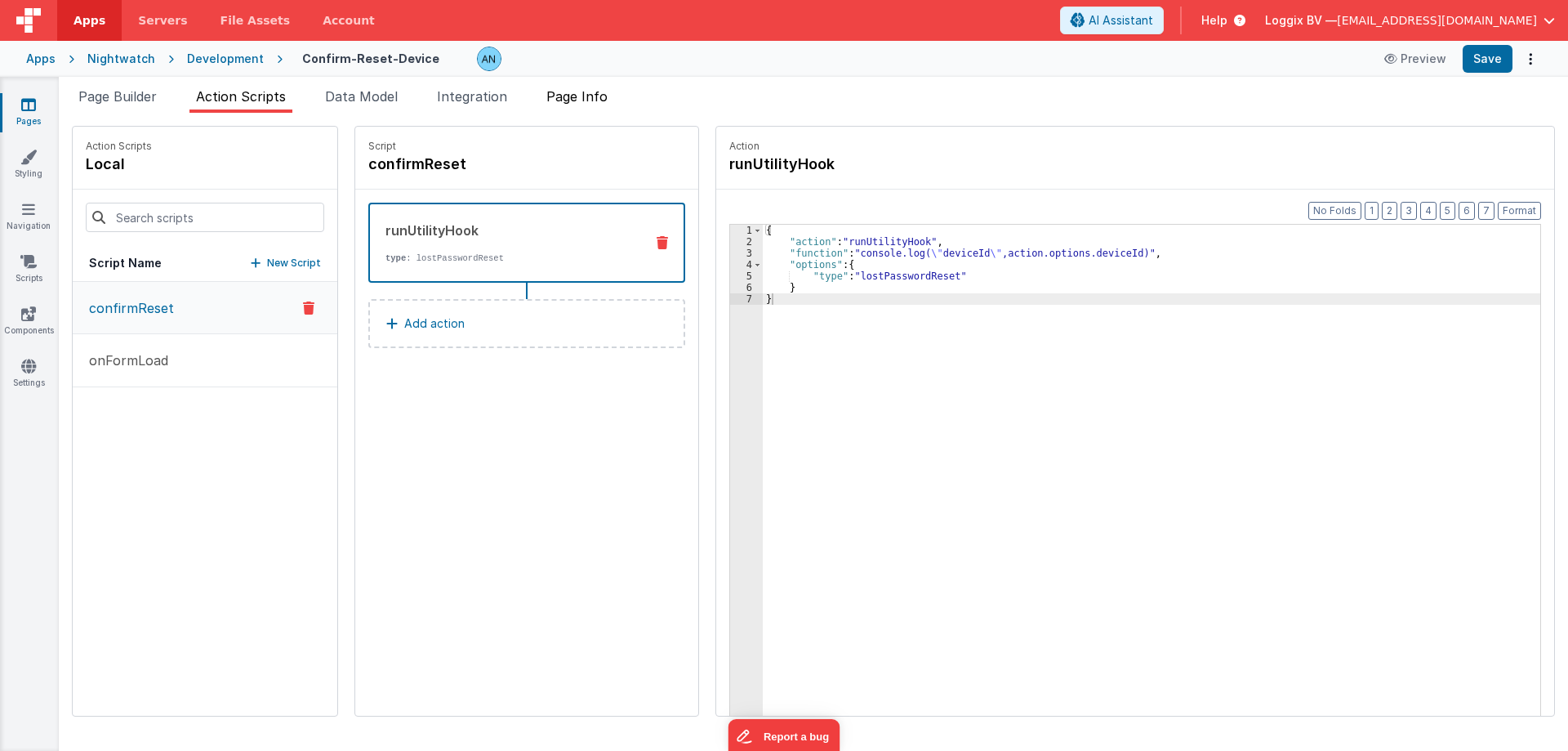
click at [576, 88] on li "Page Info" at bounding box center [577, 99] width 74 height 26
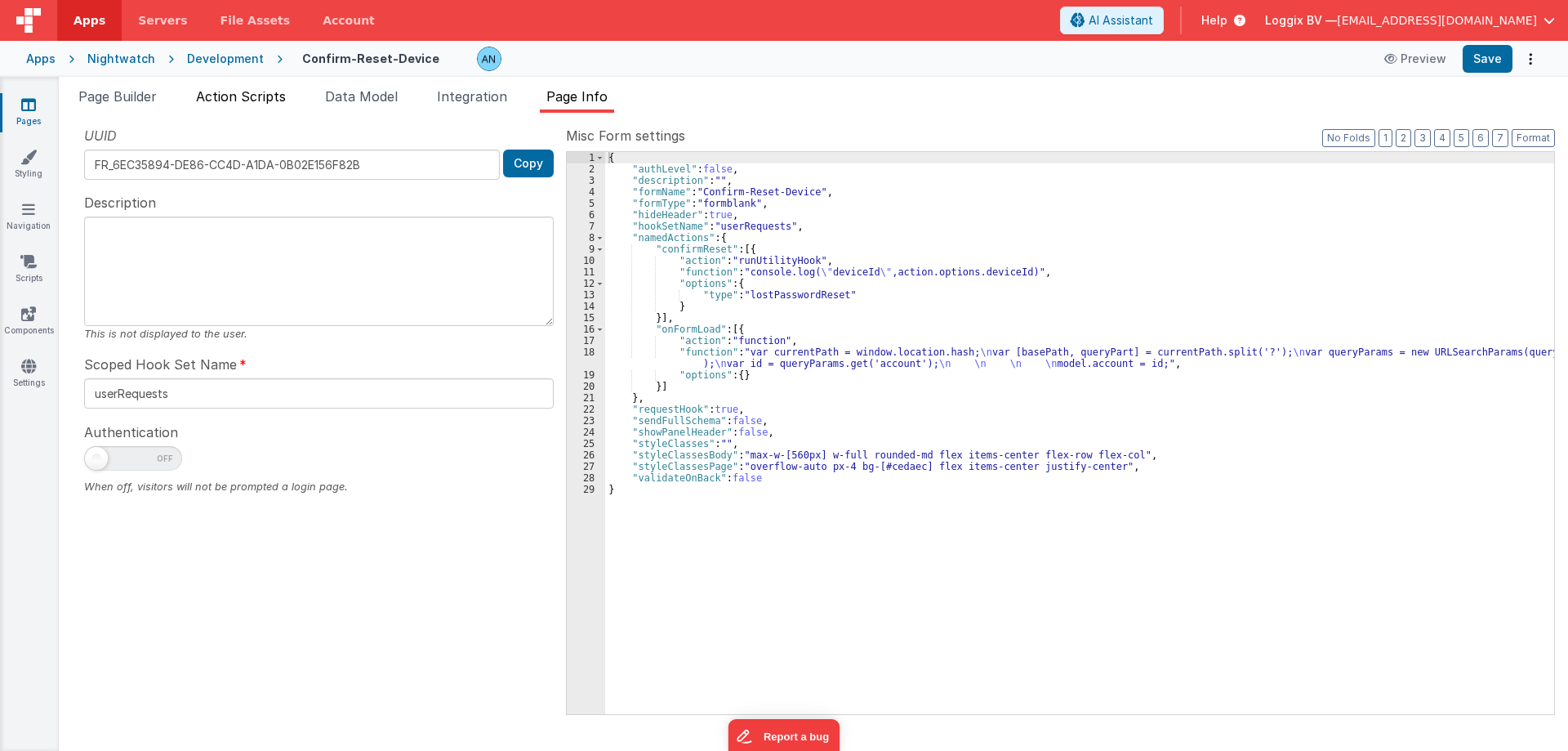
click at [253, 89] on span "Action Scripts" at bounding box center [241, 96] width 90 height 17
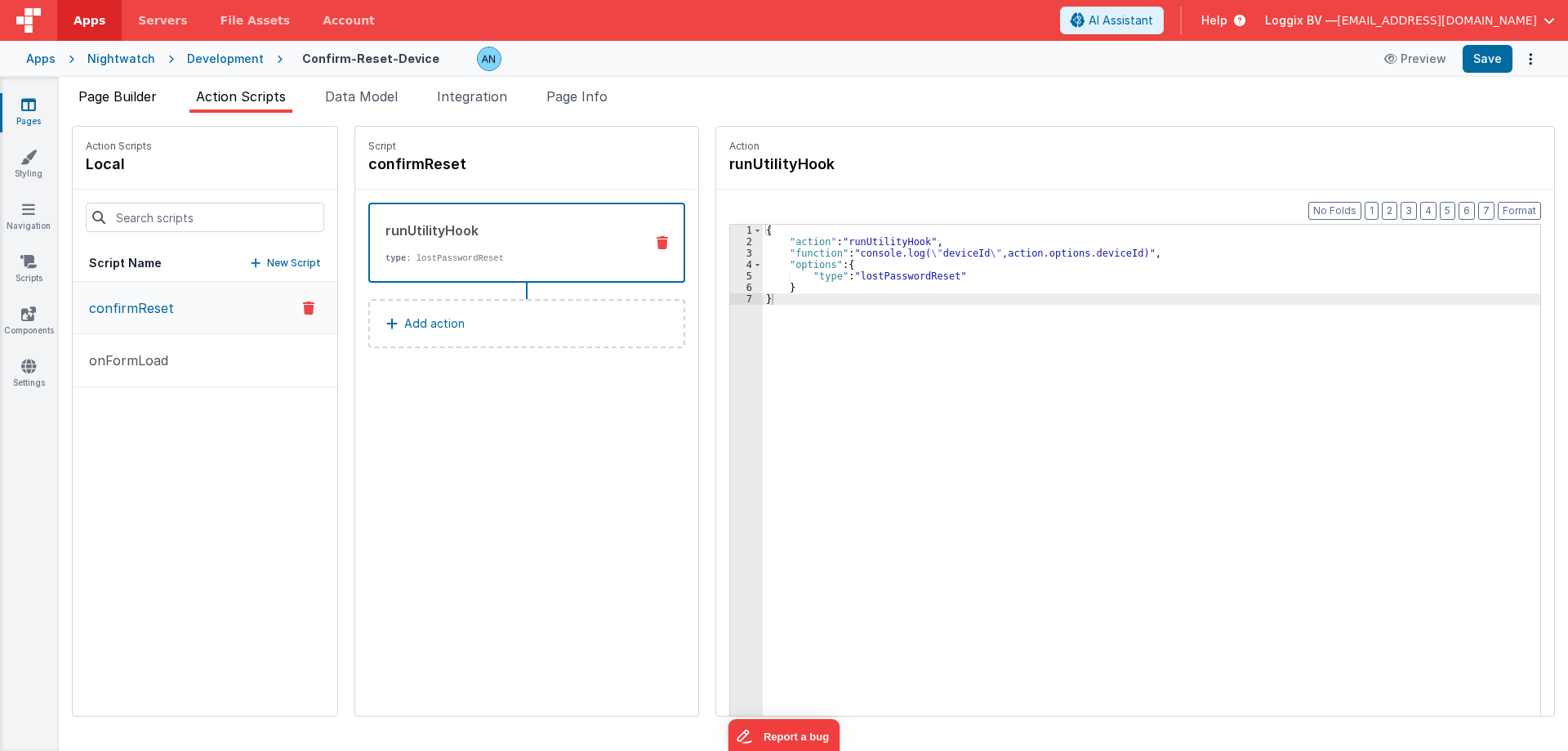
drag, startPoint x: 122, startPoint y: 74, endPoint x: 124, endPoint y: 88, distance: 14.1
click at [122, 74] on div "Apps Nightwatch Development Confirm-Reset-Device Preview Save" at bounding box center [784, 58] width 1568 height 36
click at [124, 88] on li "Page Builder" at bounding box center [118, 99] width 92 height 26
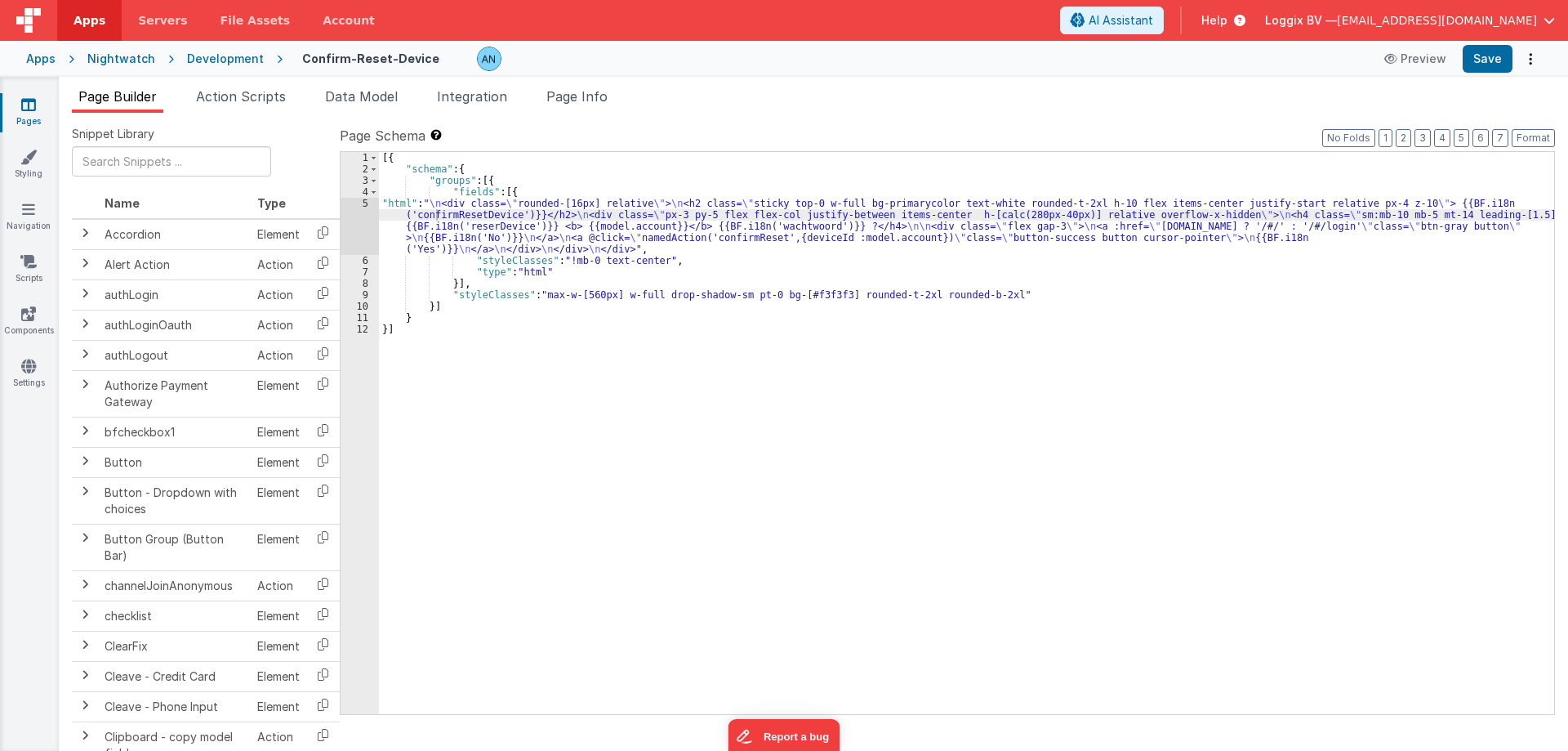
drag, startPoint x: 407, startPoint y: 207, endPoint x: 380, endPoint y: 208, distance: 27.0
click at [406, 209] on div "[{ "schema" : { "groups" : [{ "fields" : [{ "html" : " \n <div class= \" rounde…" at bounding box center [966, 444] width 1176 height 584
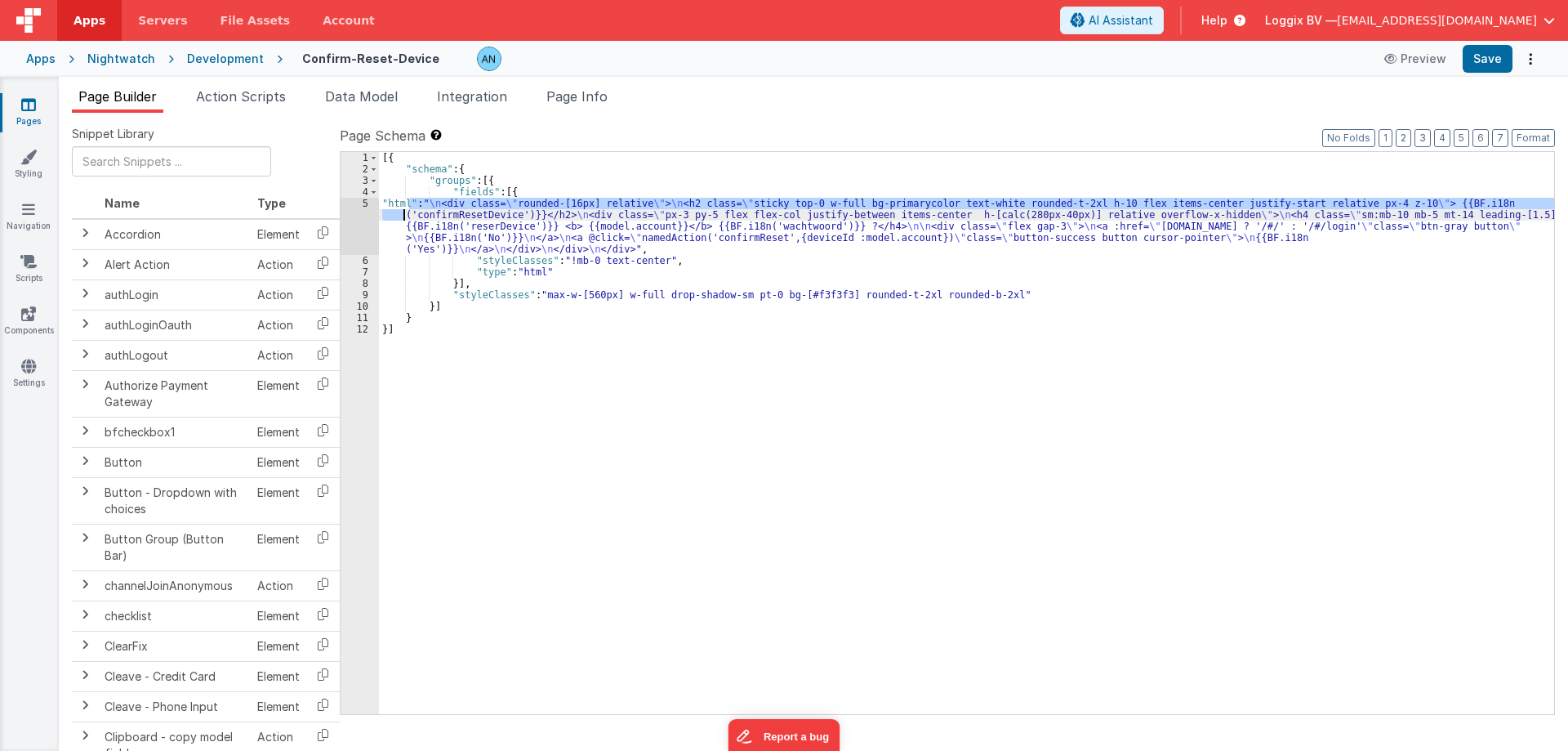
click at [366, 205] on div "5" at bounding box center [359, 226] width 38 height 57
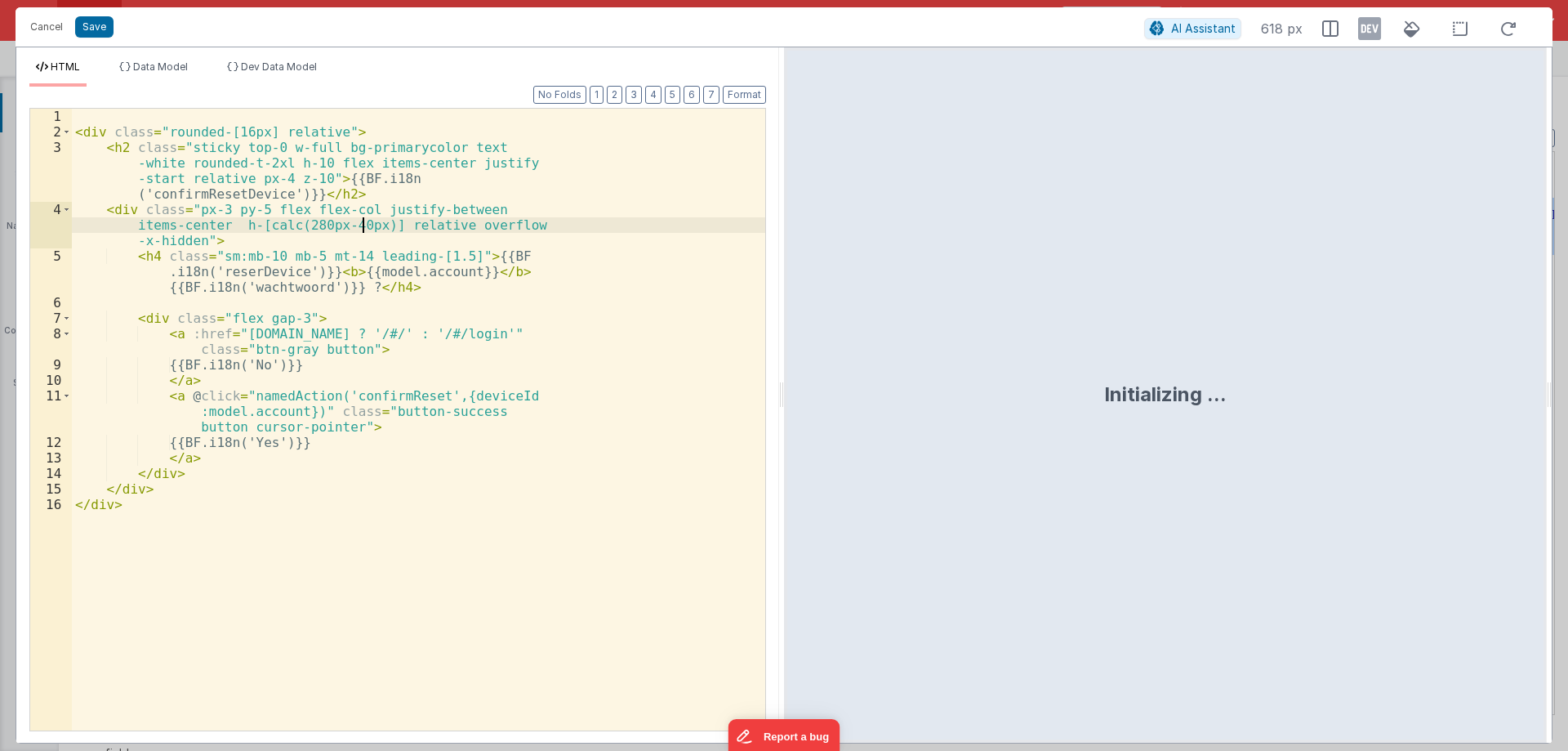
click at [366, 205] on div "< div class = "rounded-[16px] relative" > < h2 class = "sticky top-0 w-full bg-…" at bounding box center [419, 435] width 693 height 653
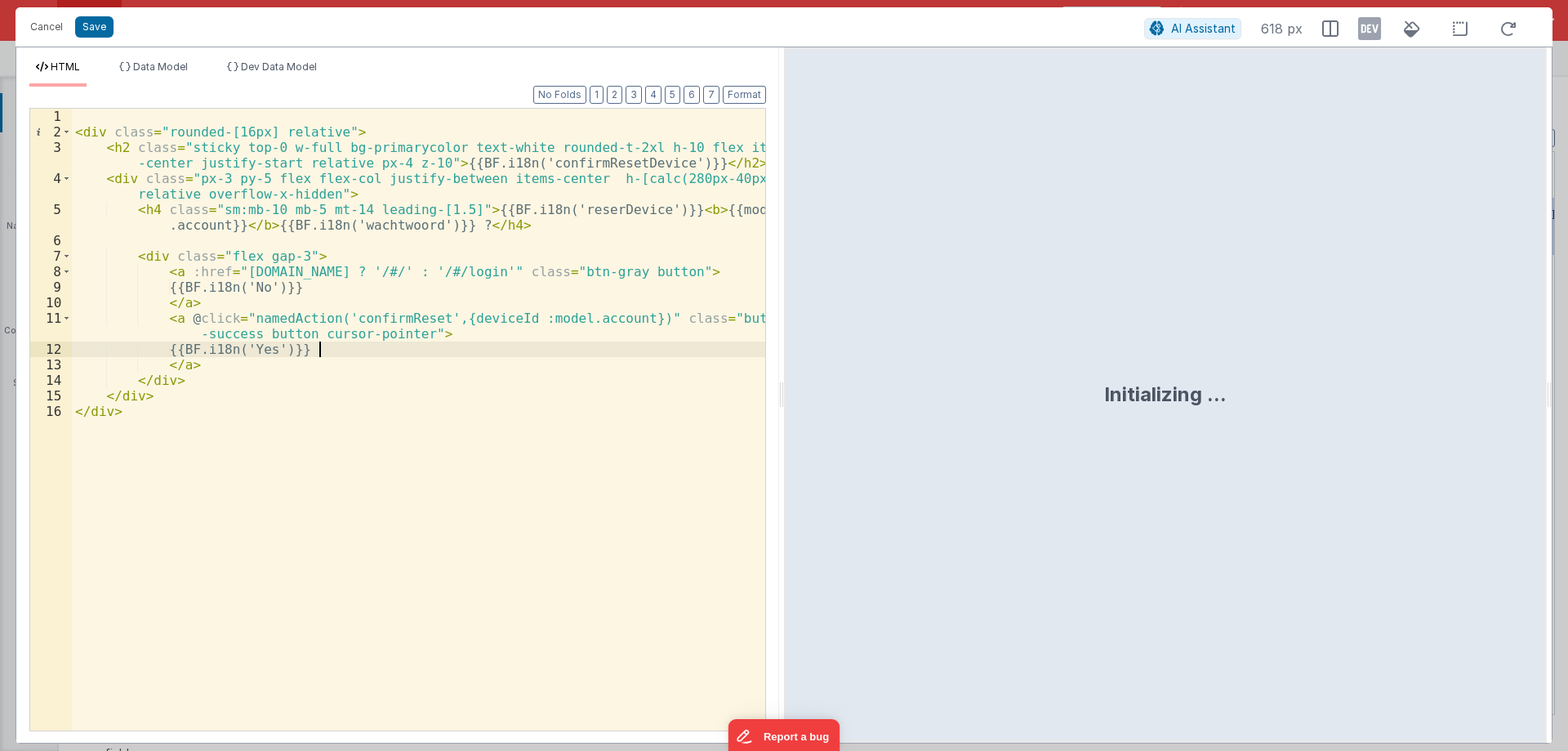
click at [406, 353] on div "< div class = "rounded-[16px] relative" > < h2 class = "sticky top-0 w-full bg-…" at bounding box center [419, 435] width 693 height 653
click at [405, 349] on div "< div class = "rounded-[16px] relative" > < h2 class = "sticky top-0 w-full bg-…" at bounding box center [419, 435] width 693 height 653
click at [478, 326] on div "< div class = "rounded-[16px] relative" > < h2 class = "sticky top-0 w-full bg-…" at bounding box center [419, 435] width 693 height 653
click at [468, 318] on div "< div class = "rounded-[16px] relative" > < h2 class = "sticky top-0 w-full bg-…" at bounding box center [419, 435] width 693 height 653
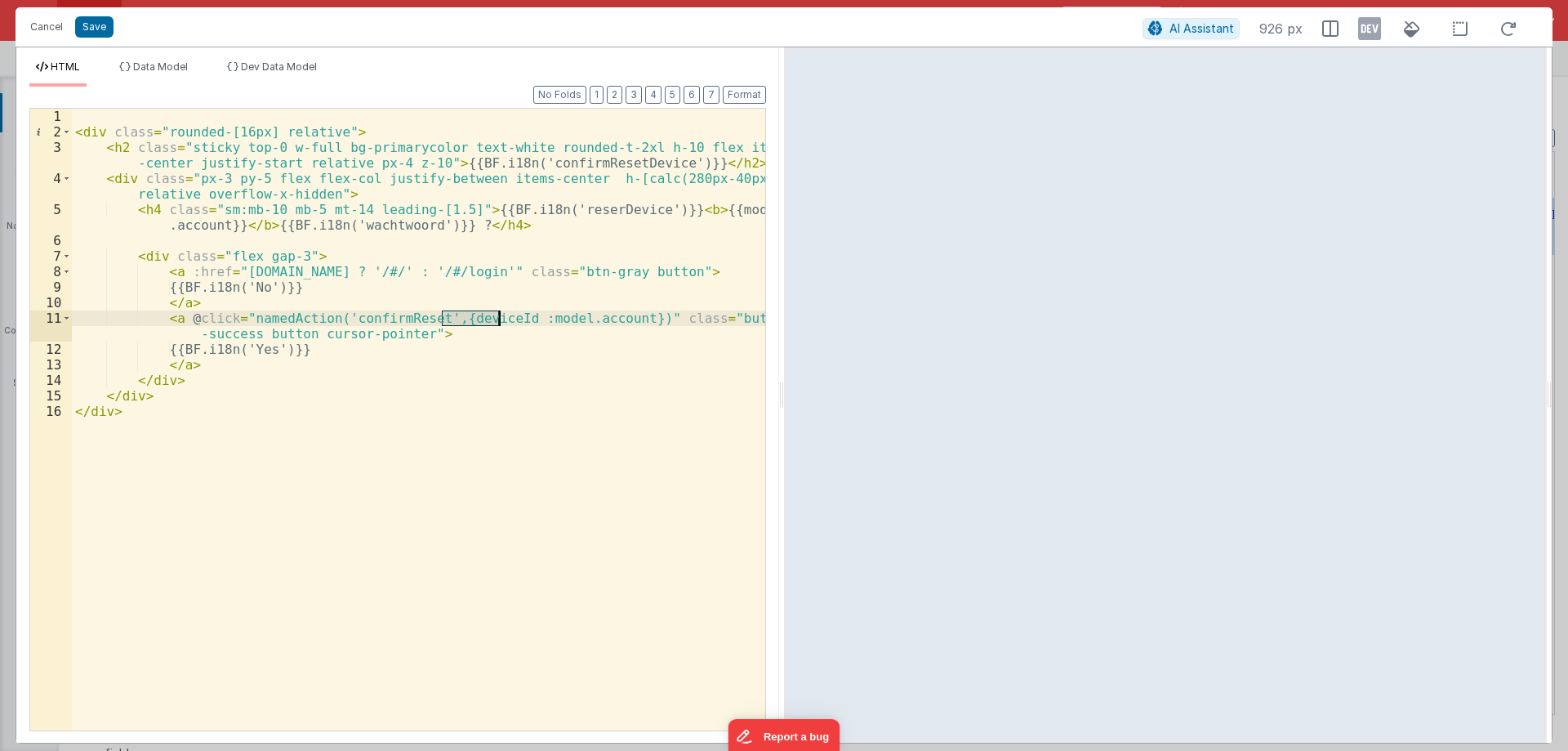
click at [468, 318] on div "< div class = "rounded-[16px] relative" > < h2 class = "sticky top-0 w-full bg-…" at bounding box center [419, 435] width 693 height 653
click at [504, 349] on div "< div class = "rounded-[16px] relative" > < h2 class = "sticky top-0 w-full bg-…" at bounding box center [419, 435] width 693 height 653
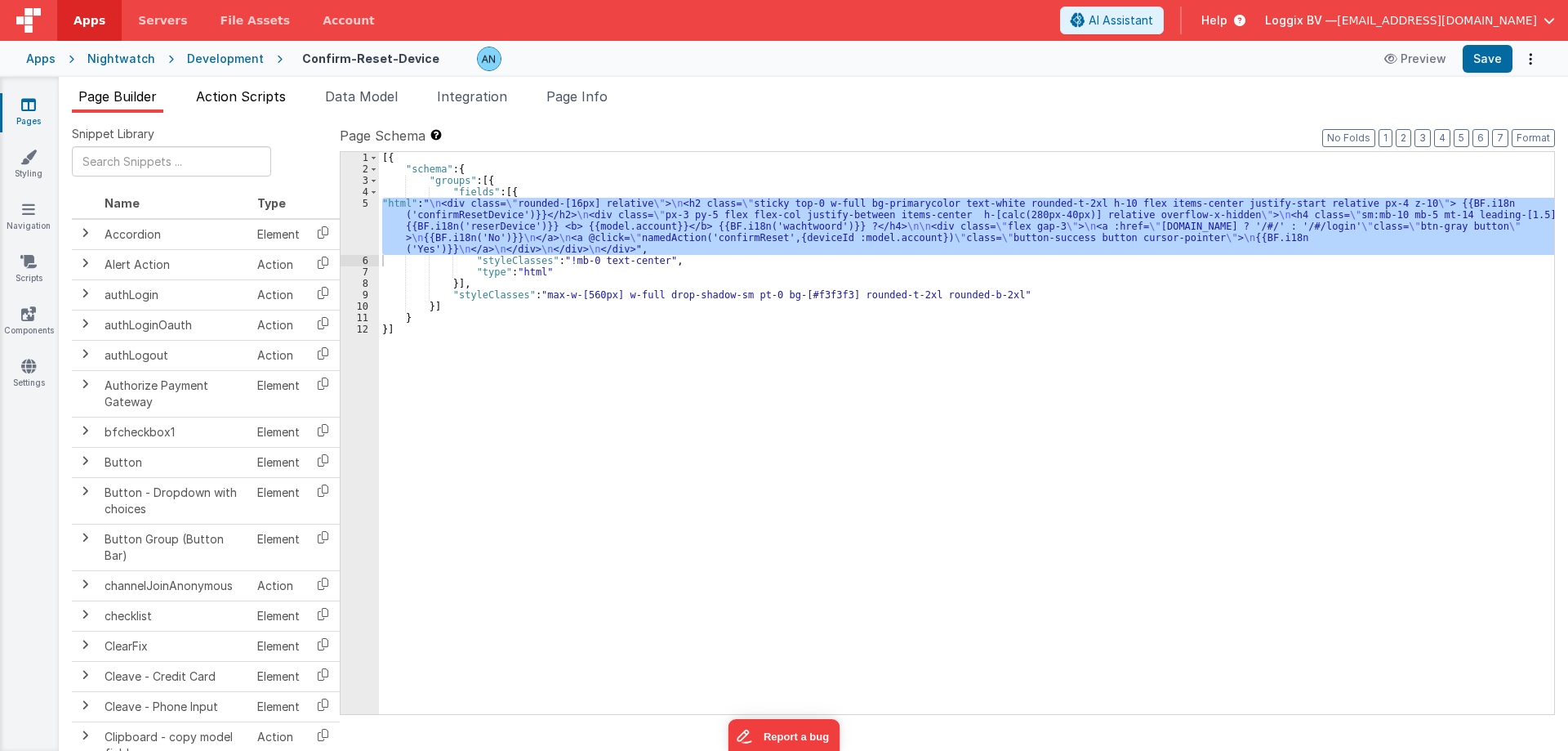
click at [271, 96] on span "Action Scripts" at bounding box center [241, 96] width 90 height 17
